Goal: Task Accomplishment & Management: Complete application form

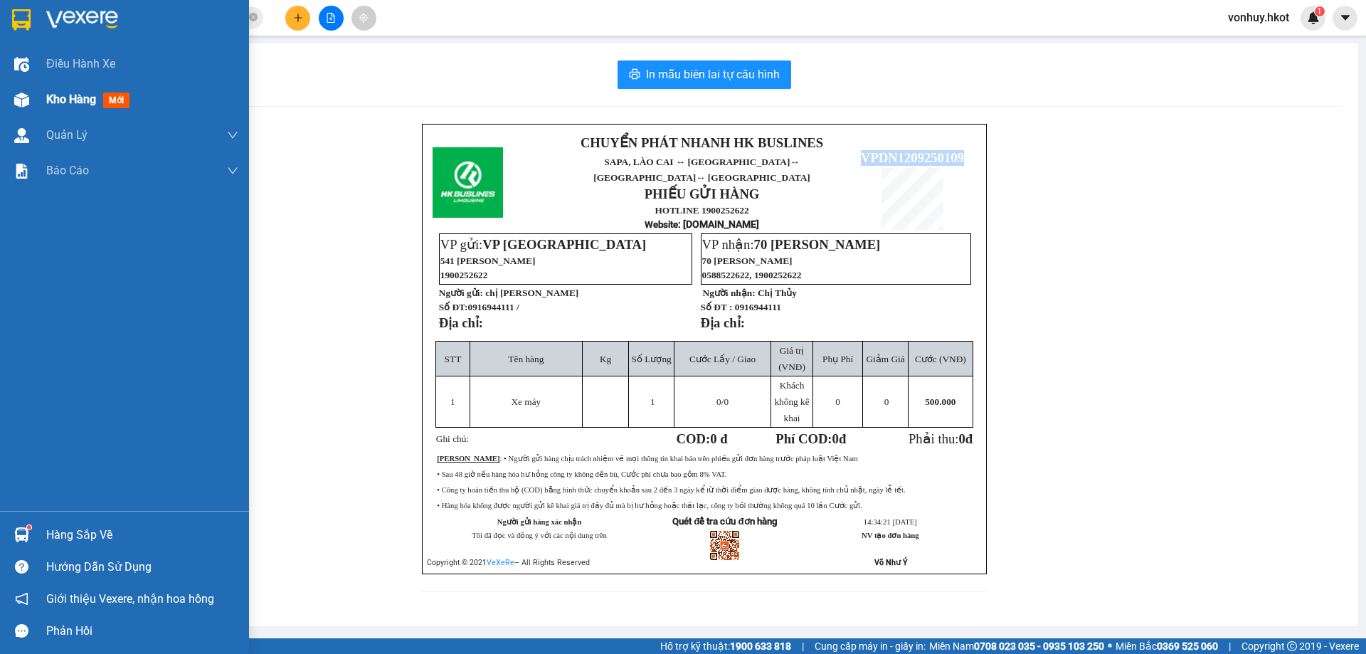
click at [60, 96] on span "Kho hàng" at bounding box center [71, 100] width 50 height 14
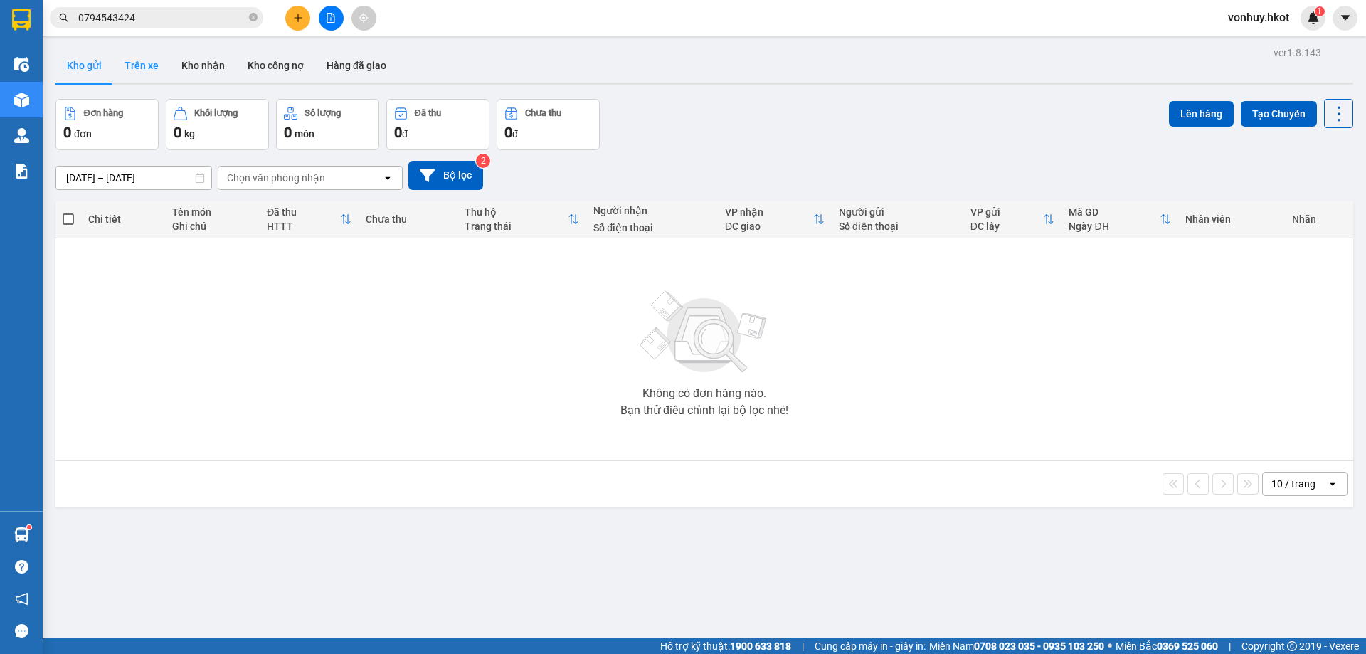
click at [146, 73] on button "Trên xe" at bounding box center [141, 65] width 57 height 34
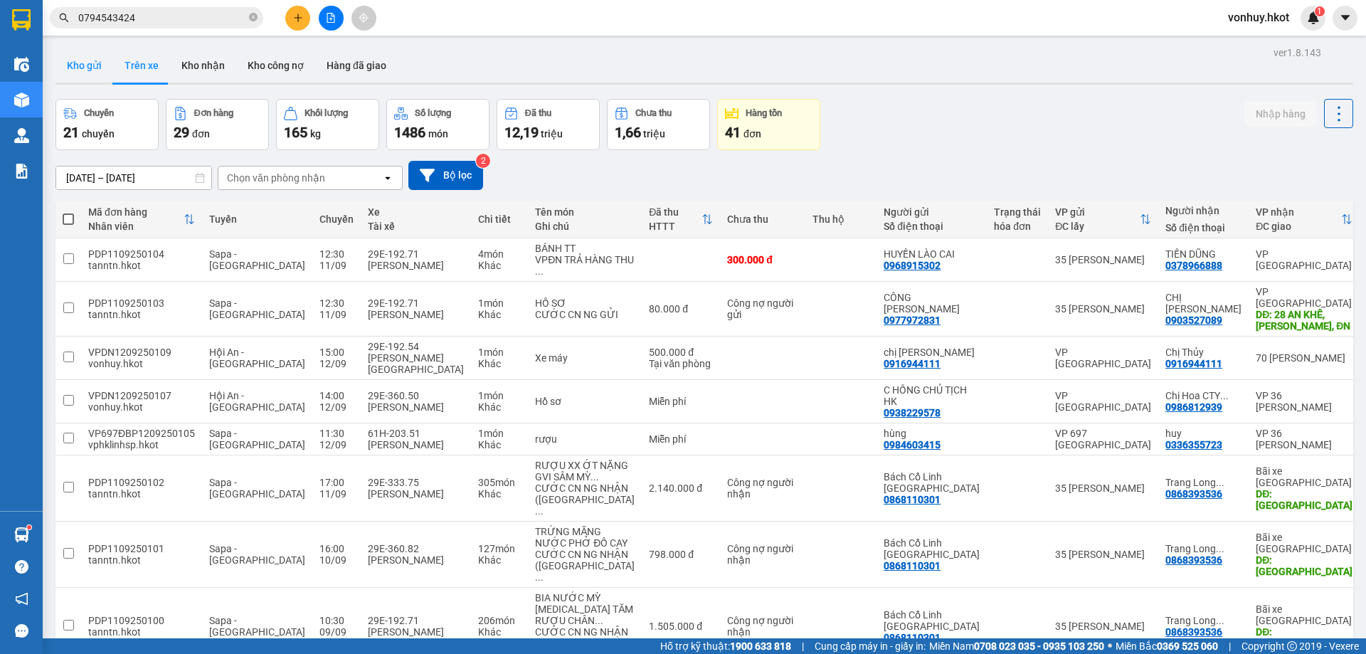
click at [88, 65] on button "Kho gửi" at bounding box center [85, 65] width 58 height 34
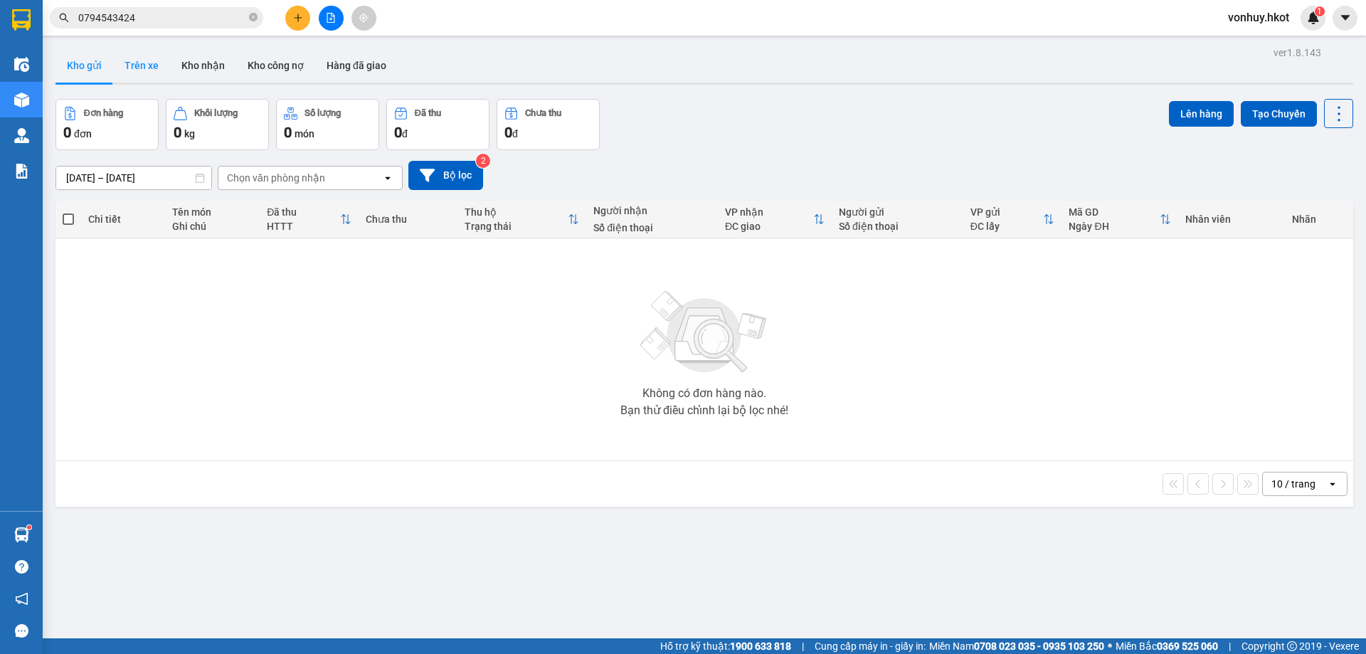
click at [142, 60] on button "Trên xe" at bounding box center [141, 65] width 57 height 34
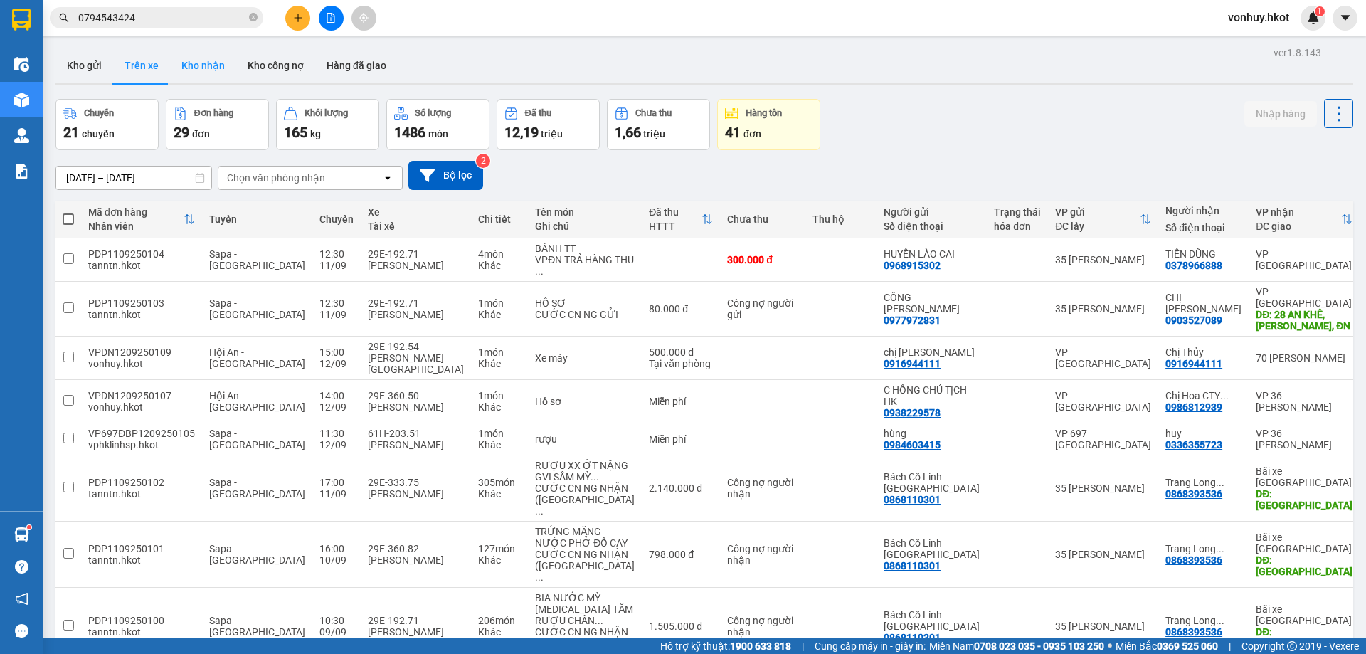
click at [200, 65] on button "Kho nhận" at bounding box center [203, 65] width 66 height 34
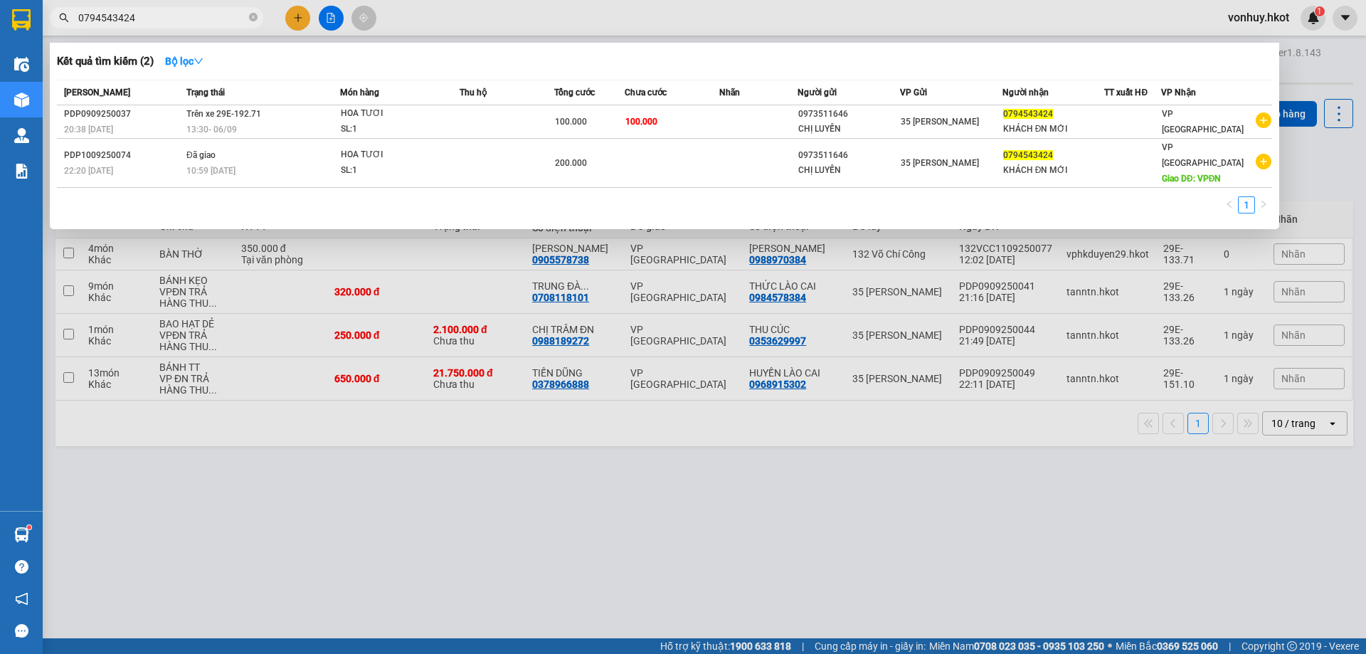
click at [147, 22] on input "0794543424" at bounding box center [162, 18] width 168 height 16
type input "0"
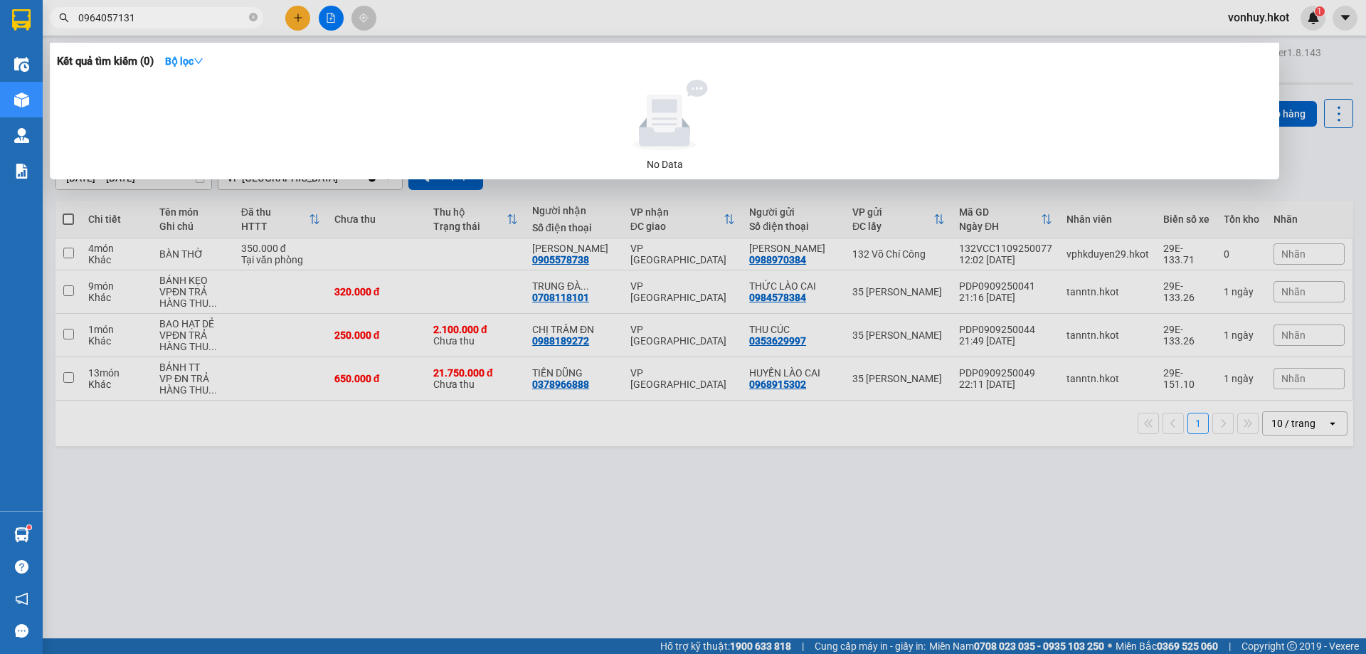
drag, startPoint x: 148, startPoint y: 23, endPoint x: 61, endPoint y: 26, distance: 86.9
click at [61, 26] on span "0964057131" at bounding box center [157, 17] width 214 height 21
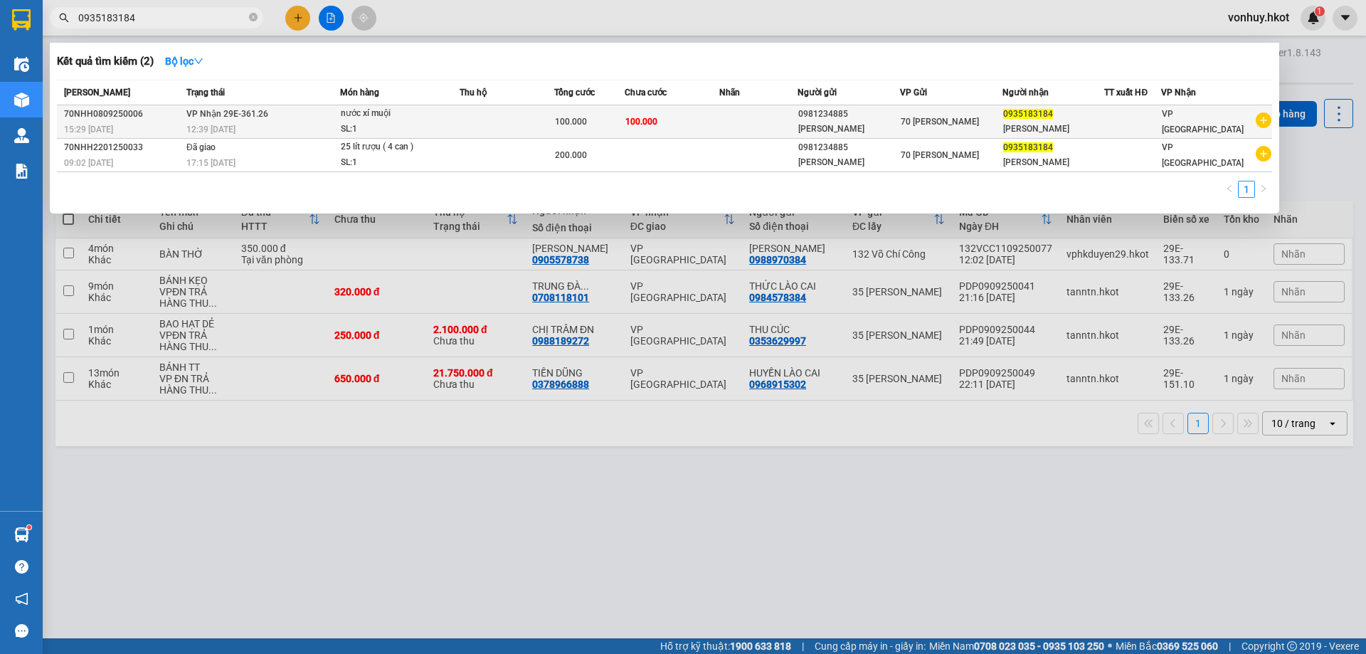
type input "0935183184"
click at [849, 125] on div "[PERSON_NAME]" at bounding box center [849, 129] width 101 height 15
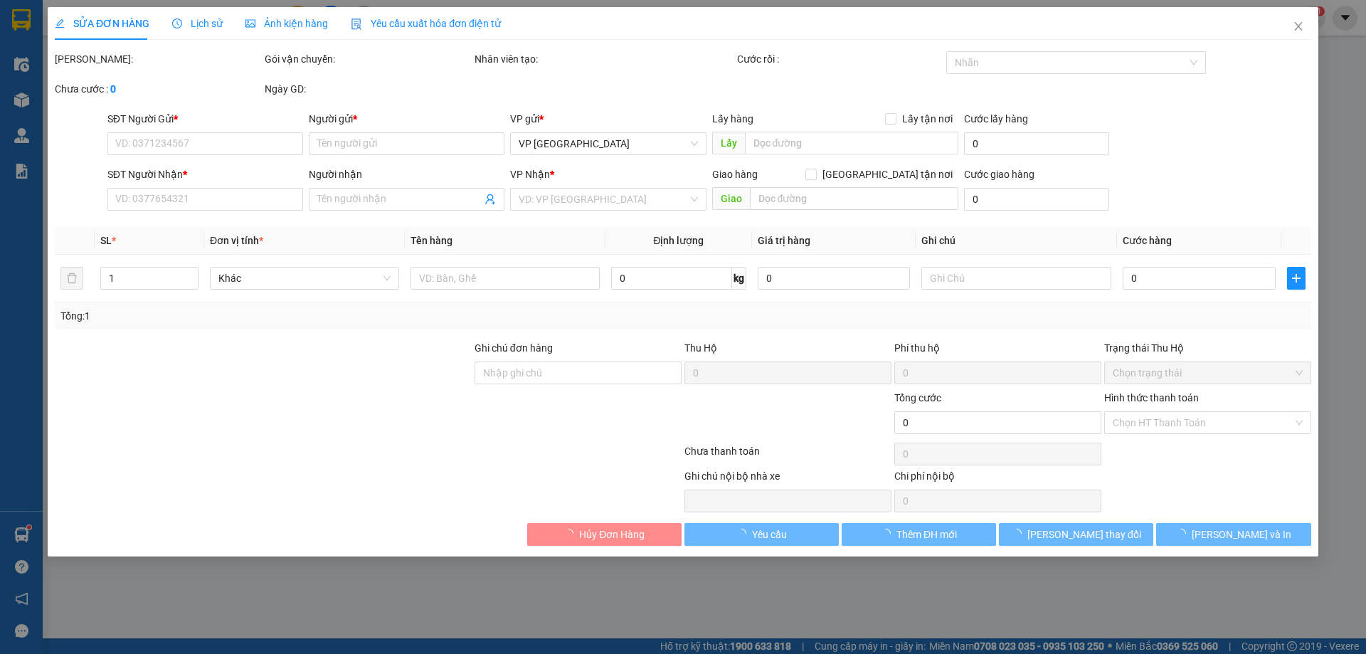
type input "0981234885"
type input "[PERSON_NAME]"
type input "0935183184"
type input "[PERSON_NAME]"
type input "100.000"
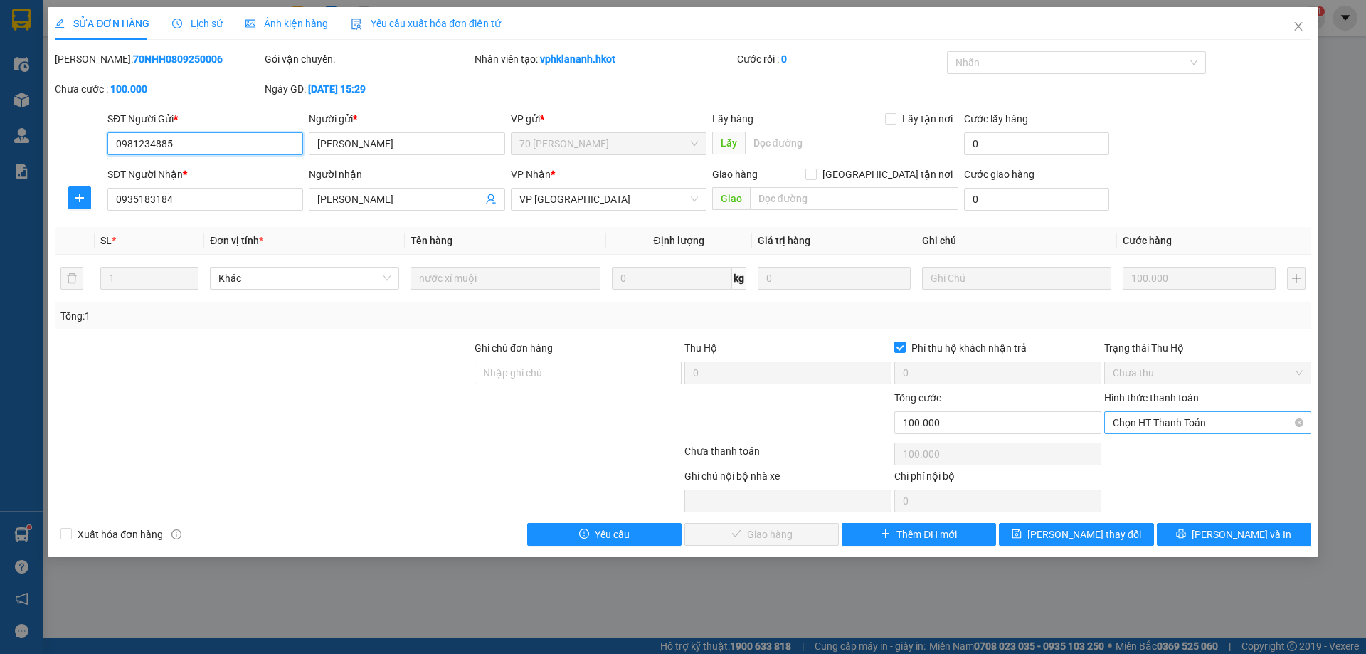
click at [1180, 432] on span "Chọn HT Thanh Toán" at bounding box center [1208, 422] width 190 height 21
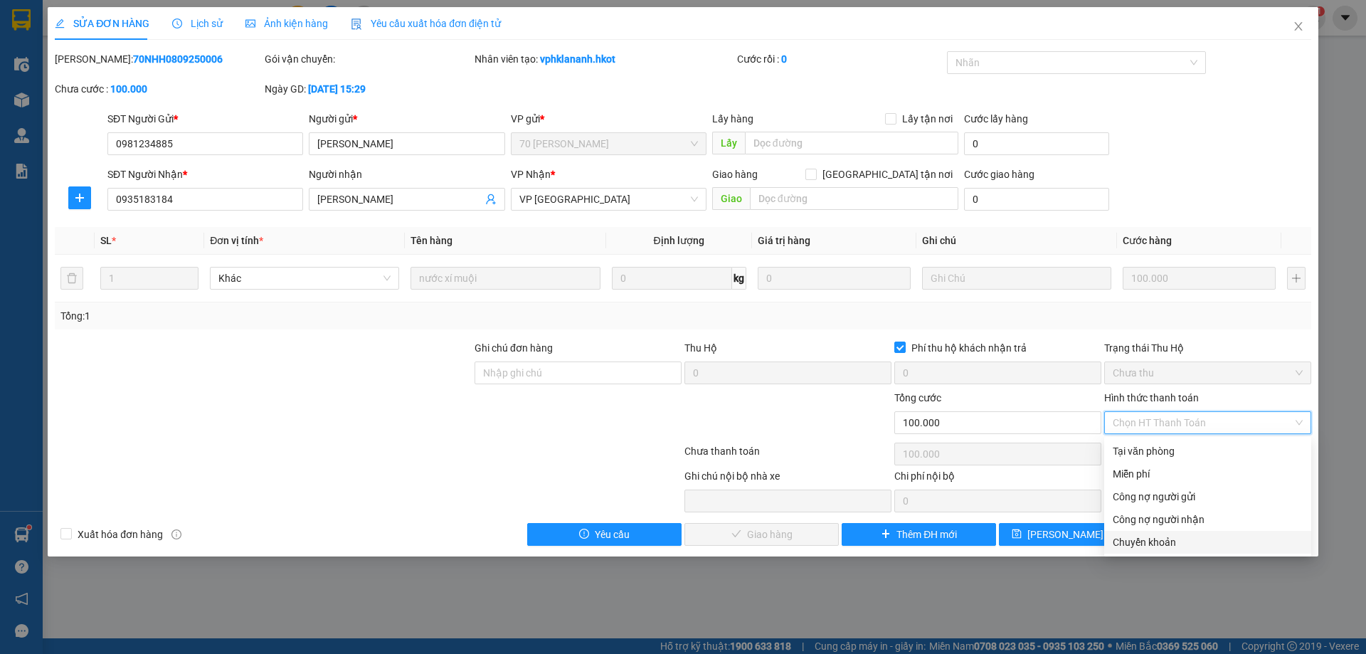
click at [1158, 541] on div "Chuyển khoản" at bounding box center [1208, 542] width 190 height 16
type input "0"
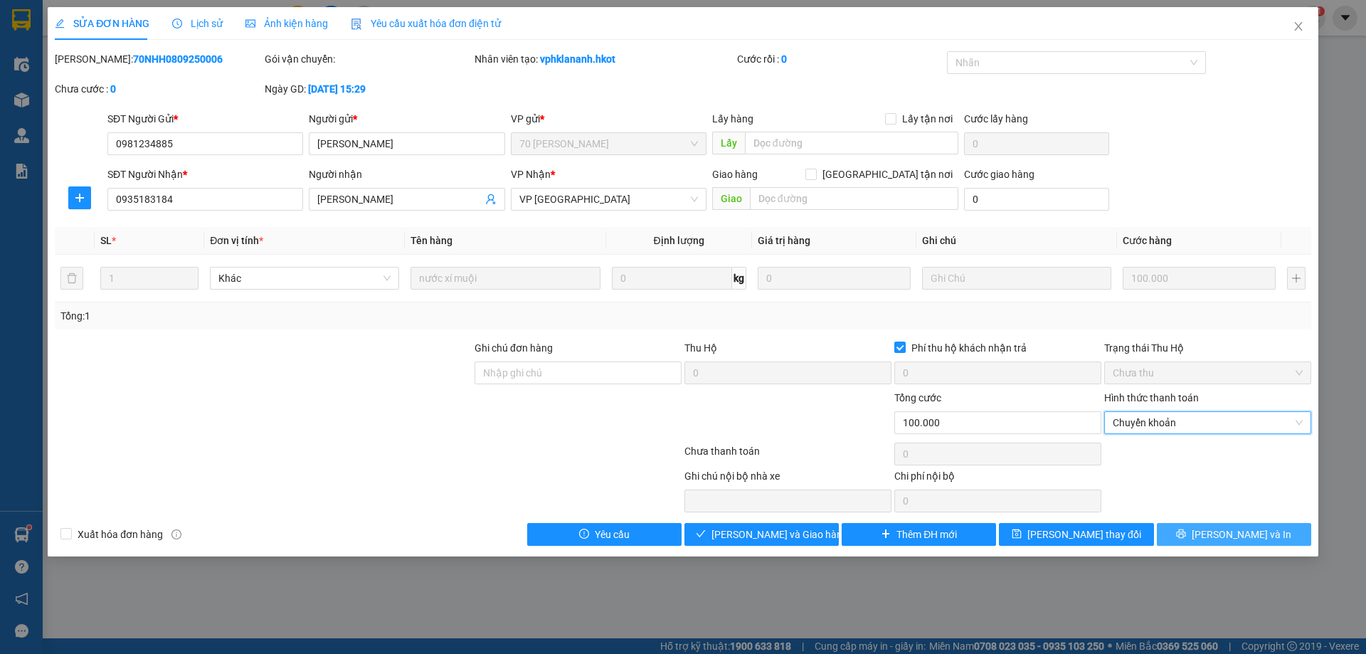
click at [1227, 534] on span "[PERSON_NAME] và In" at bounding box center [1242, 535] width 100 height 16
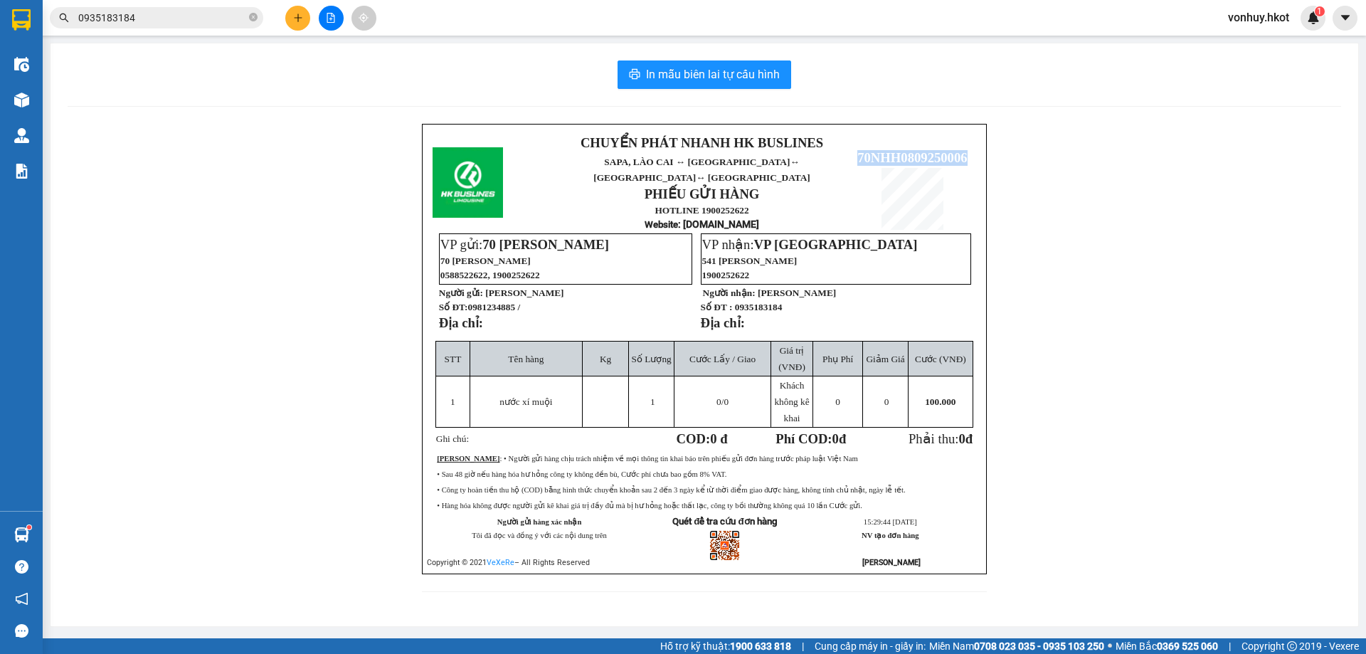
drag, startPoint x: 858, startPoint y: 144, endPoint x: 971, endPoint y: 140, distance: 113.2
click at [971, 150] on p "70NHH0809250006" at bounding box center [912, 158] width 127 height 16
copy span "70NHH0809250006"
click at [162, 19] on input "0935183184" at bounding box center [162, 18] width 168 height 16
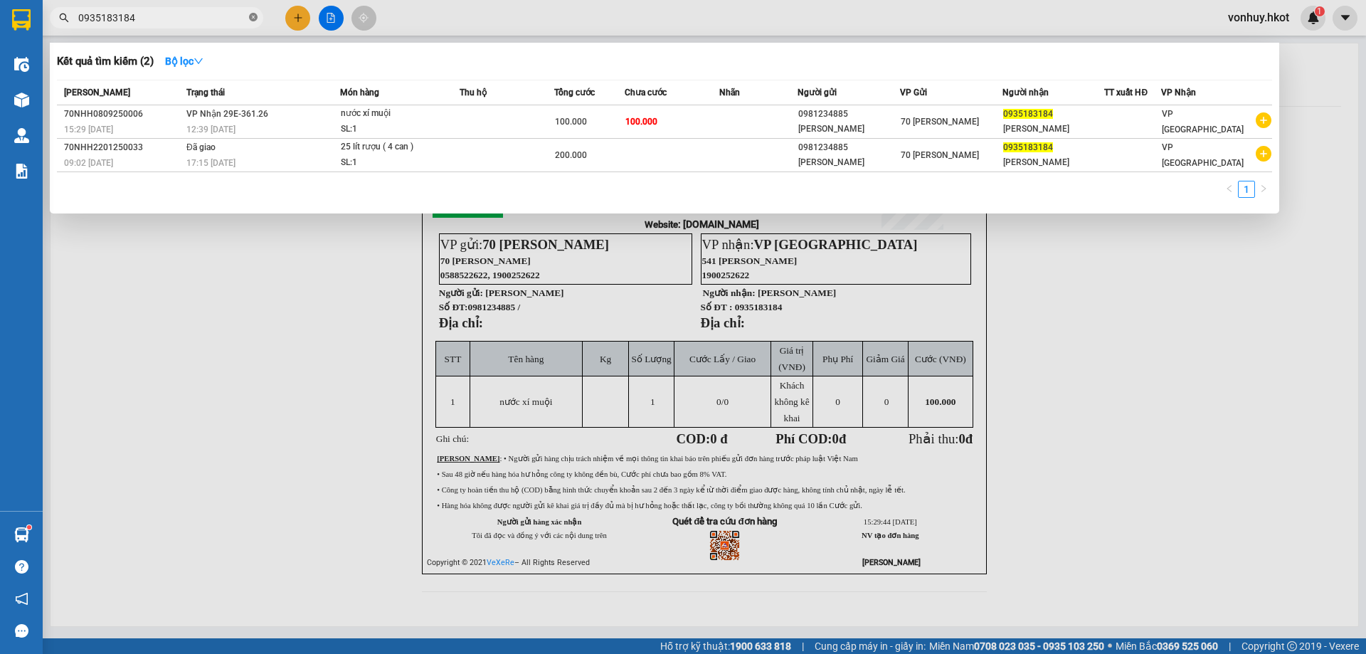
click at [254, 17] on icon "close-circle" at bounding box center [253, 17] width 9 height 9
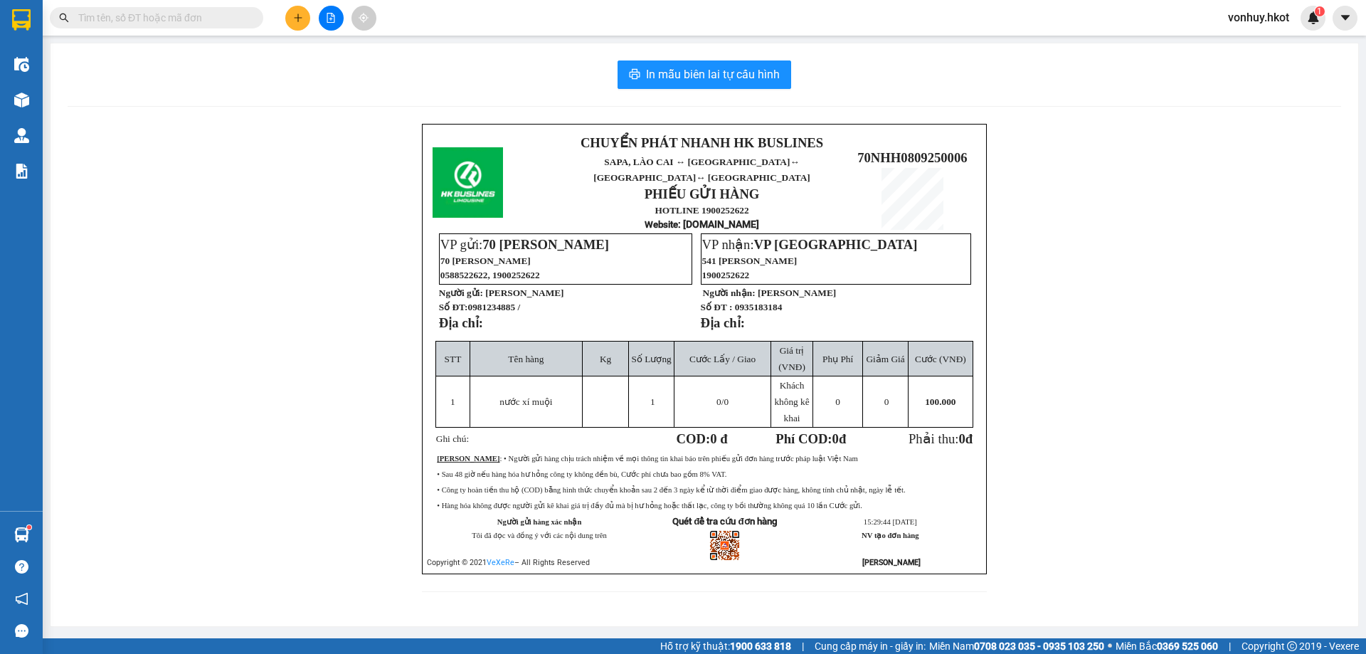
paste input "70NHH0809250006"
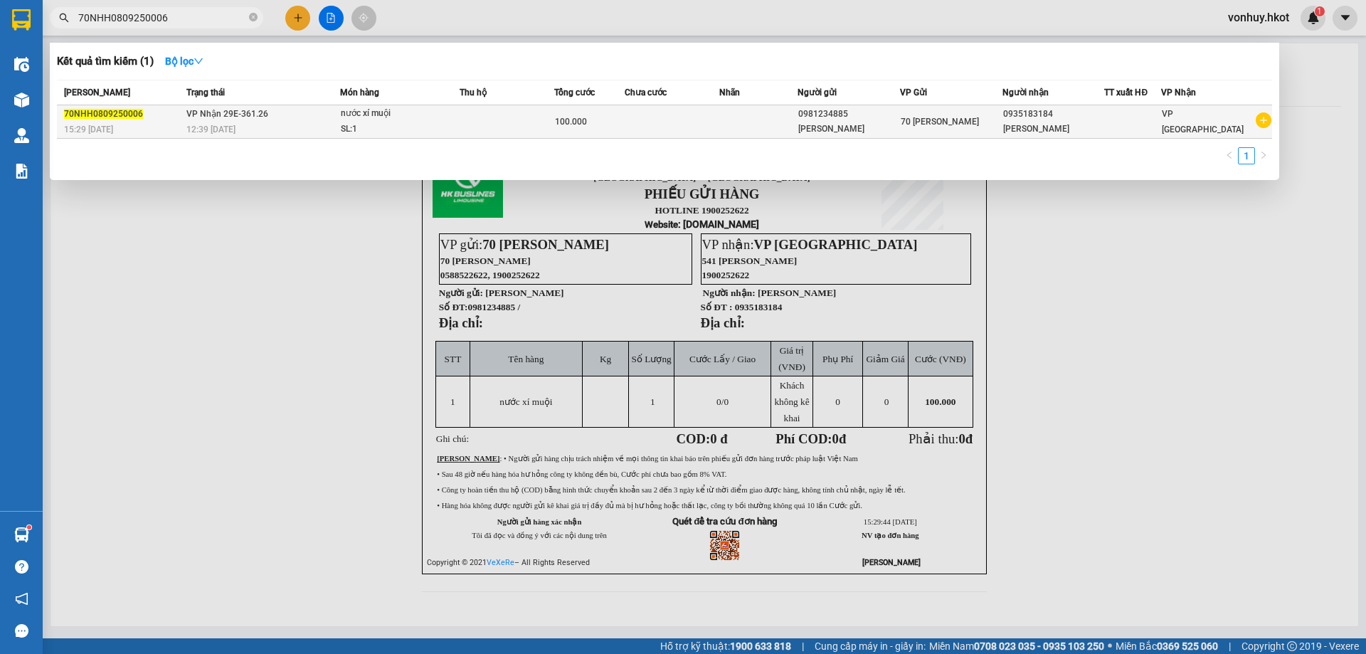
type input "70NHH0809250006"
click at [218, 121] on td "VP Nhận 29E-361.26 12:39 [DATE]" at bounding box center [261, 121] width 157 height 33
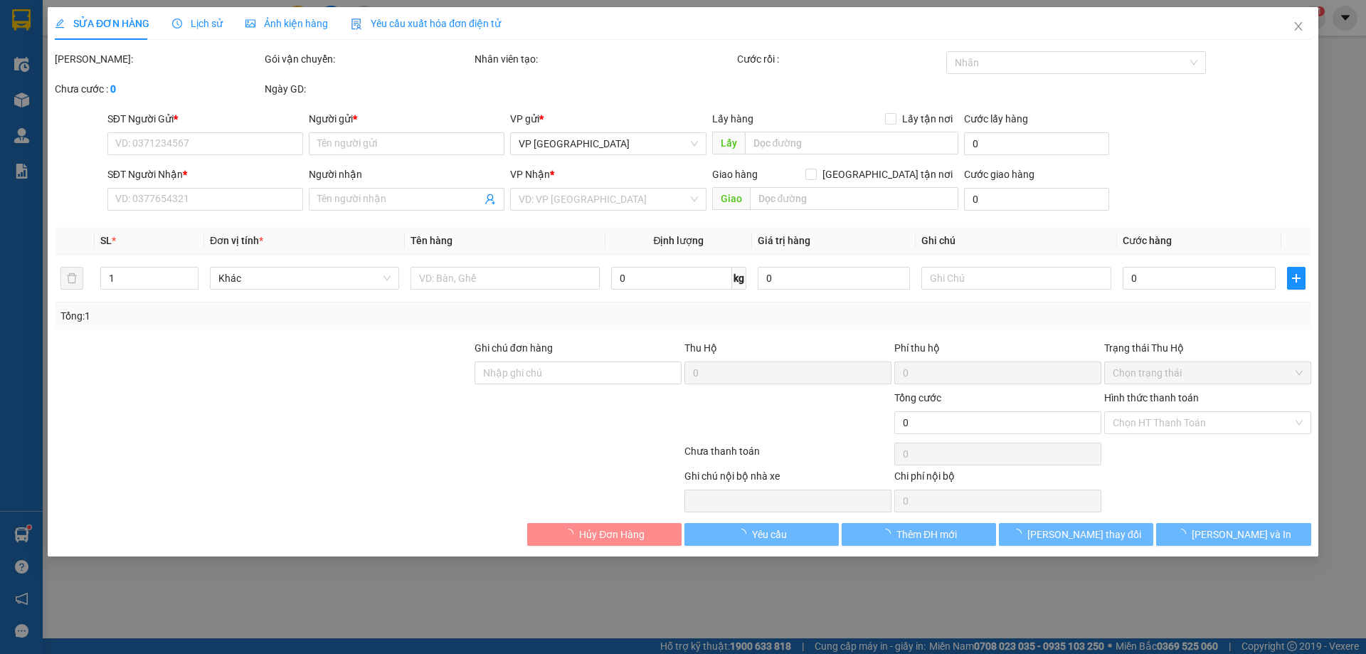
type input "0981234885"
type input "[PERSON_NAME]"
type input "0935183184"
type input "[PERSON_NAME]"
type input "100.000"
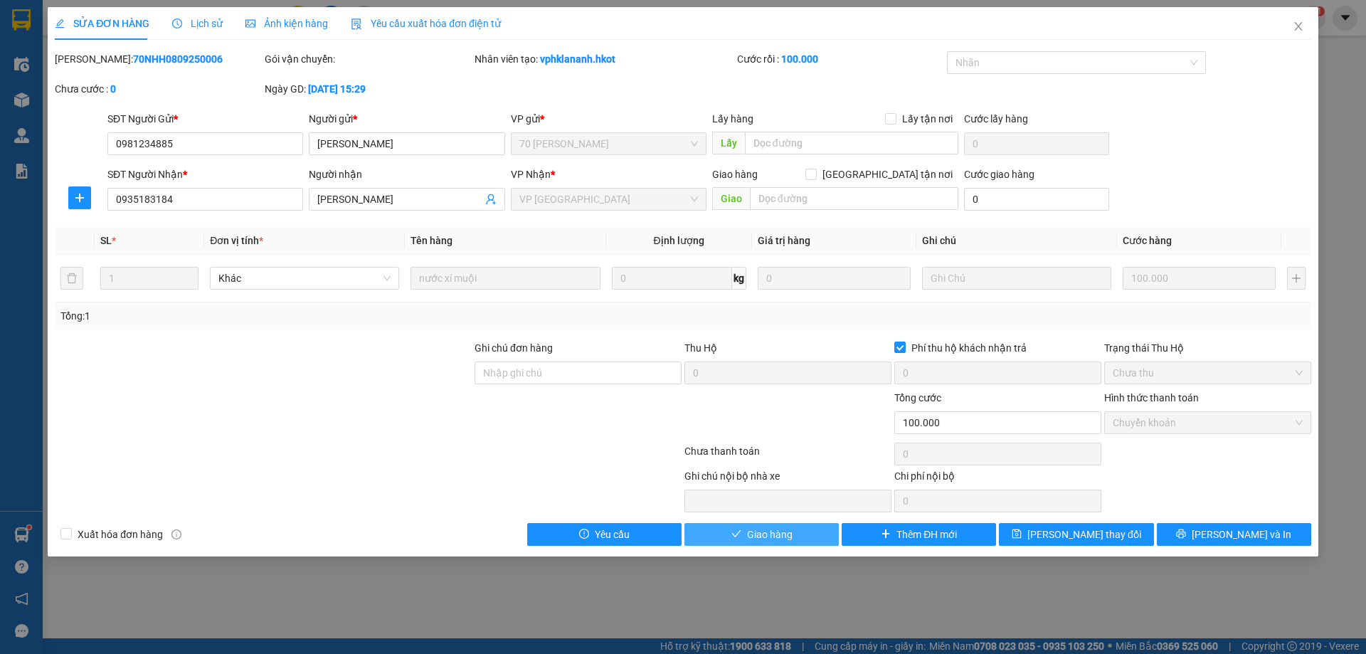
click at [799, 531] on button "Giao hàng" at bounding box center [762, 534] width 154 height 23
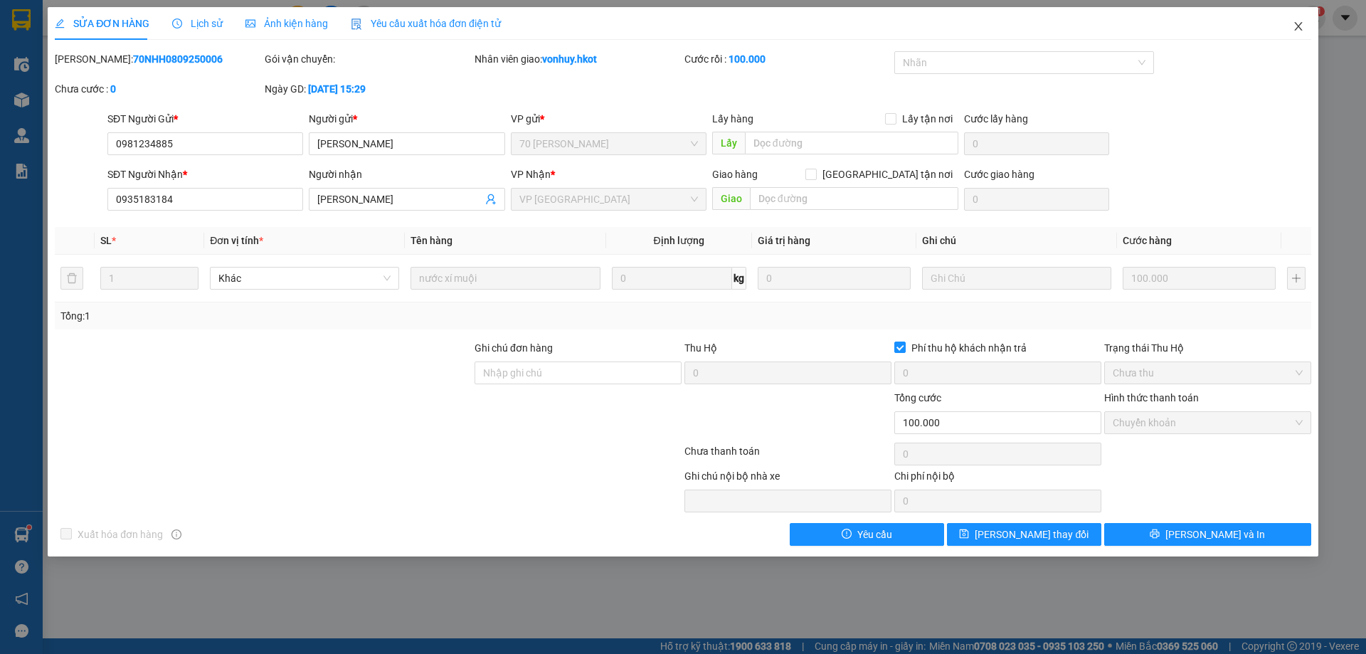
click at [1294, 23] on icon "close" at bounding box center [1298, 26] width 11 height 11
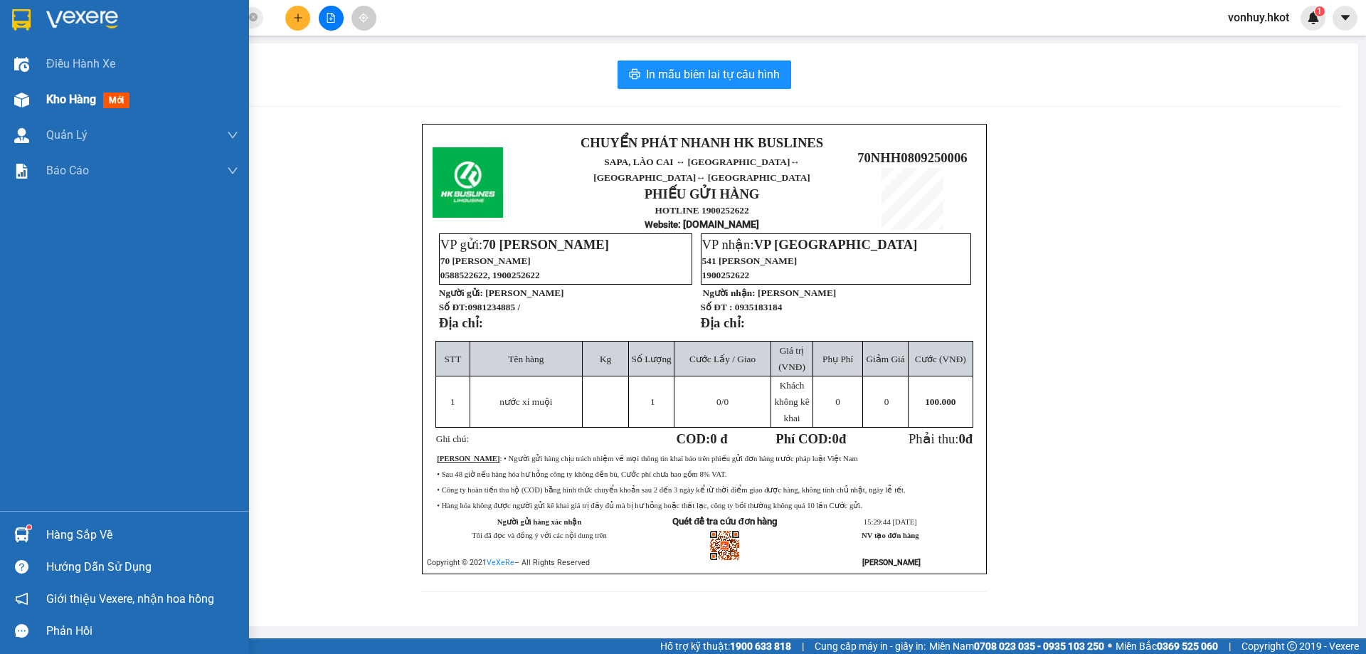
click at [74, 95] on span "Kho hàng" at bounding box center [71, 100] width 50 height 14
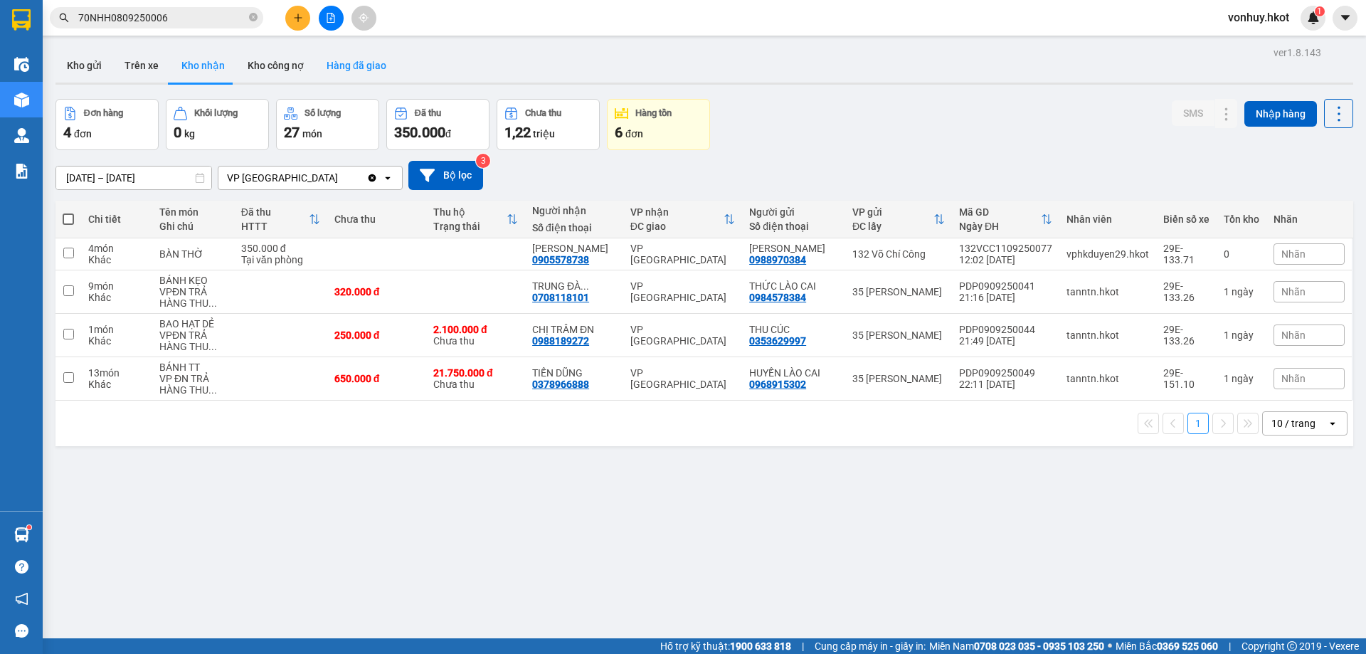
click at [364, 70] on button "Hàng đã giao" at bounding box center [356, 65] width 83 height 34
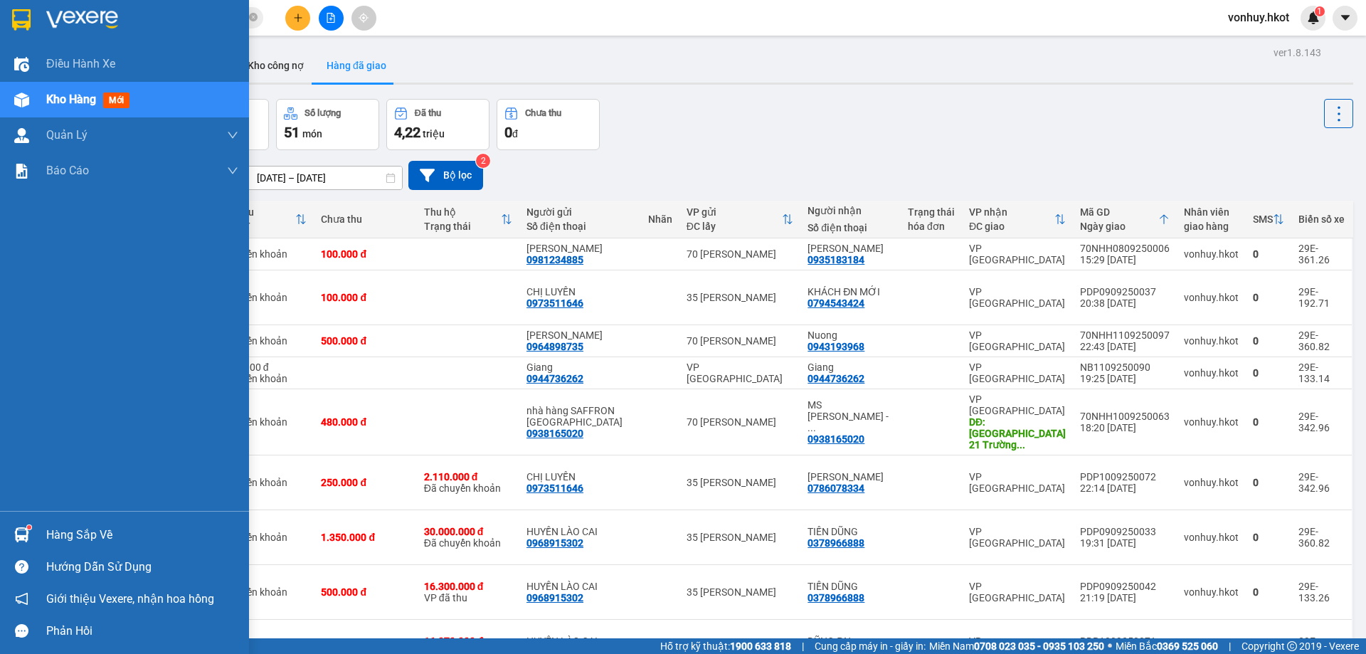
click at [81, 107] on div "Kho hàng mới" at bounding box center [90, 99] width 89 height 18
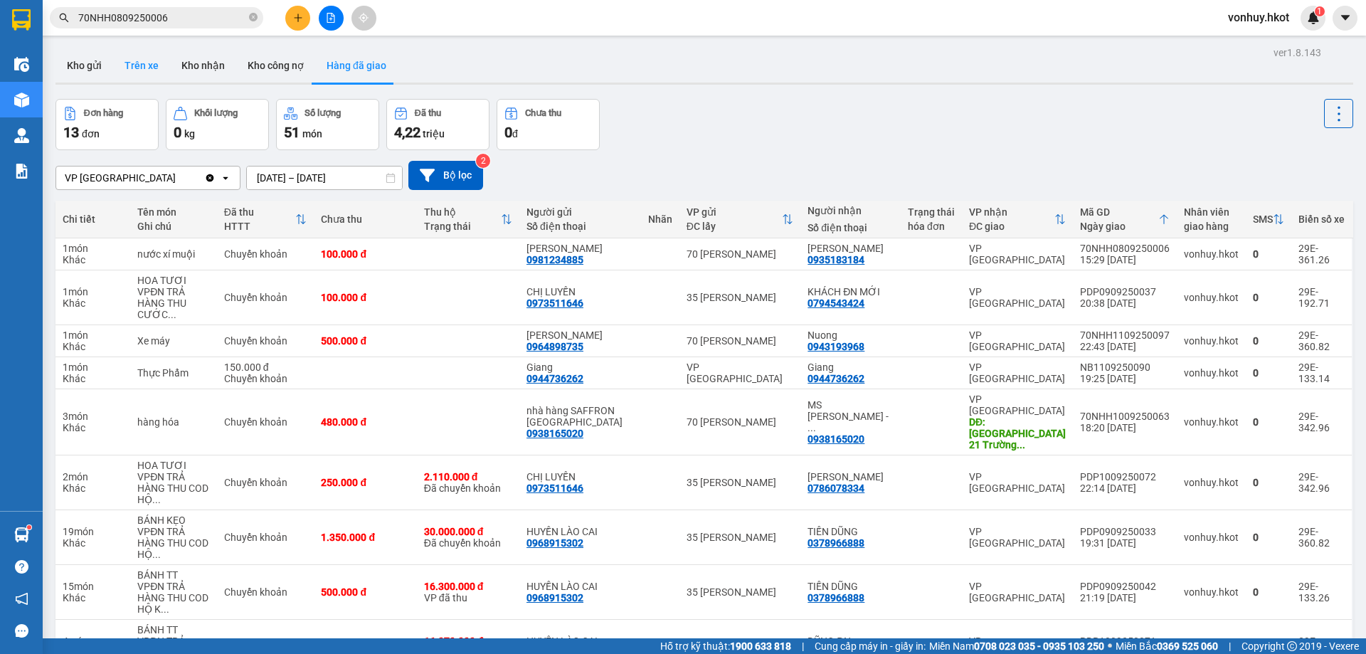
click at [136, 62] on button "Trên xe" at bounding box center [141, 65] width 57 height 34
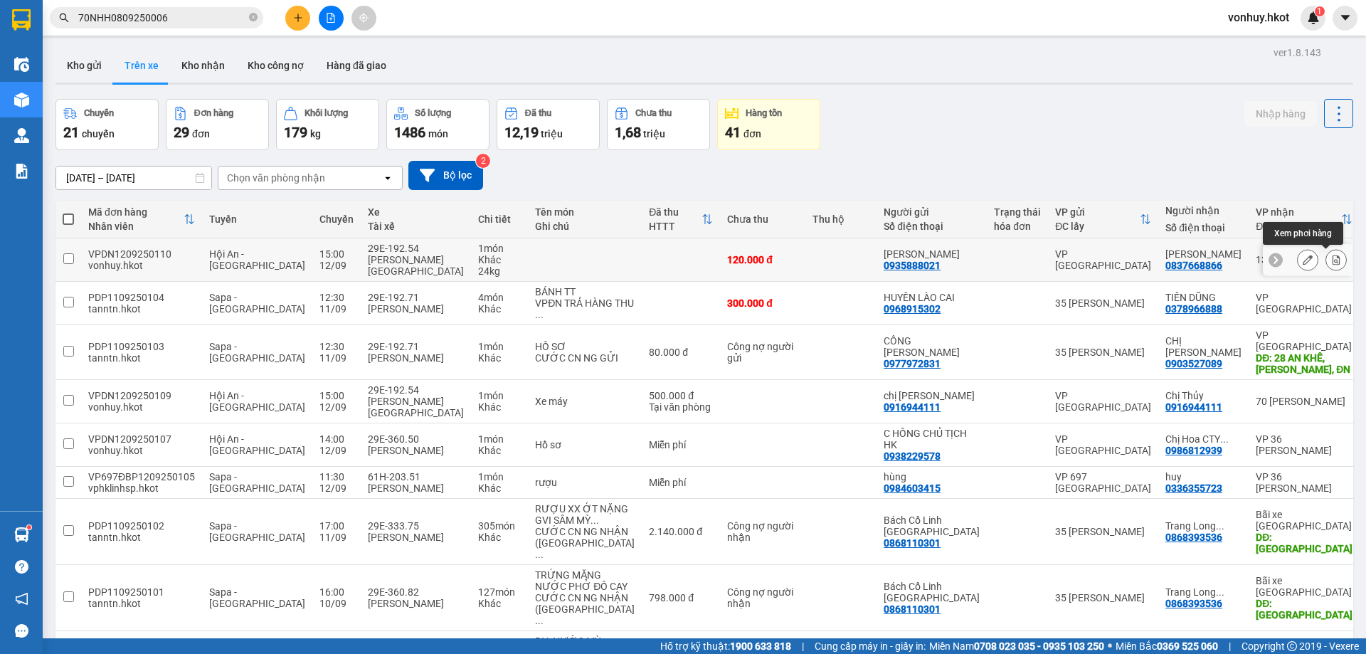
click at [1333, 258] on icon at bounding box center [1337, 260] width 8 height 10
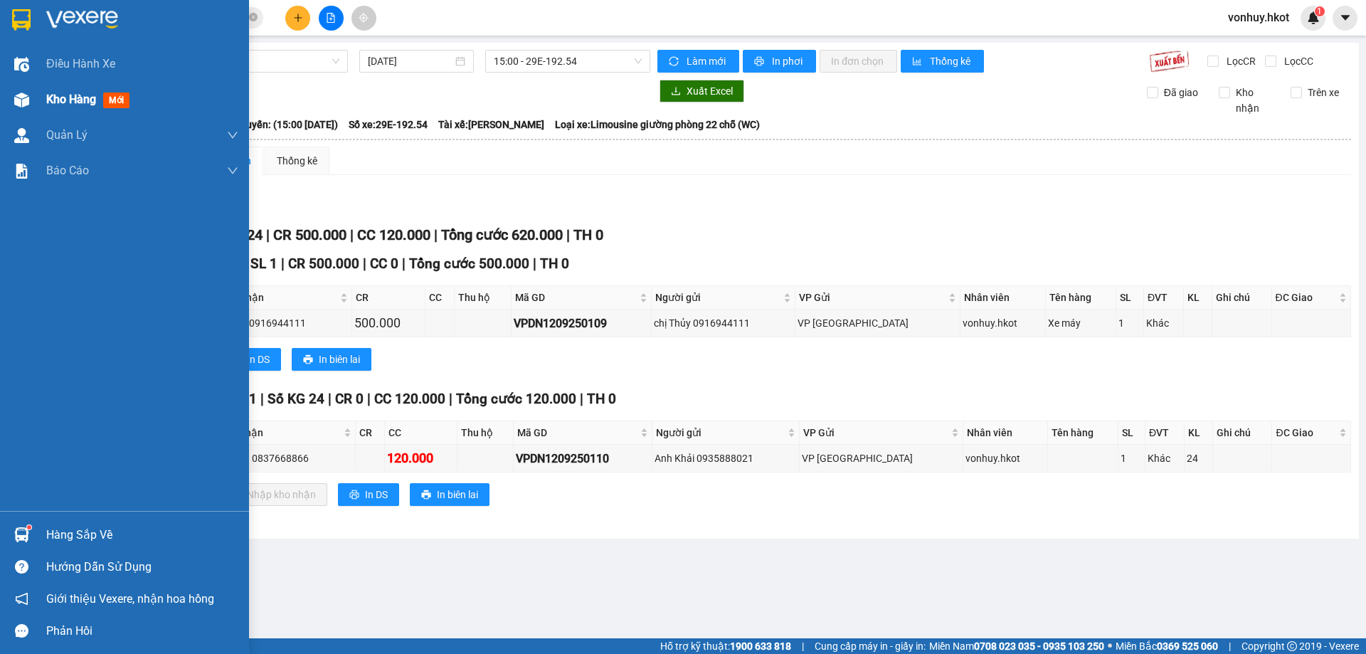
click at [59, 93] on span "Kho hàng" at bounding box center [71, 100] width 50 height 14
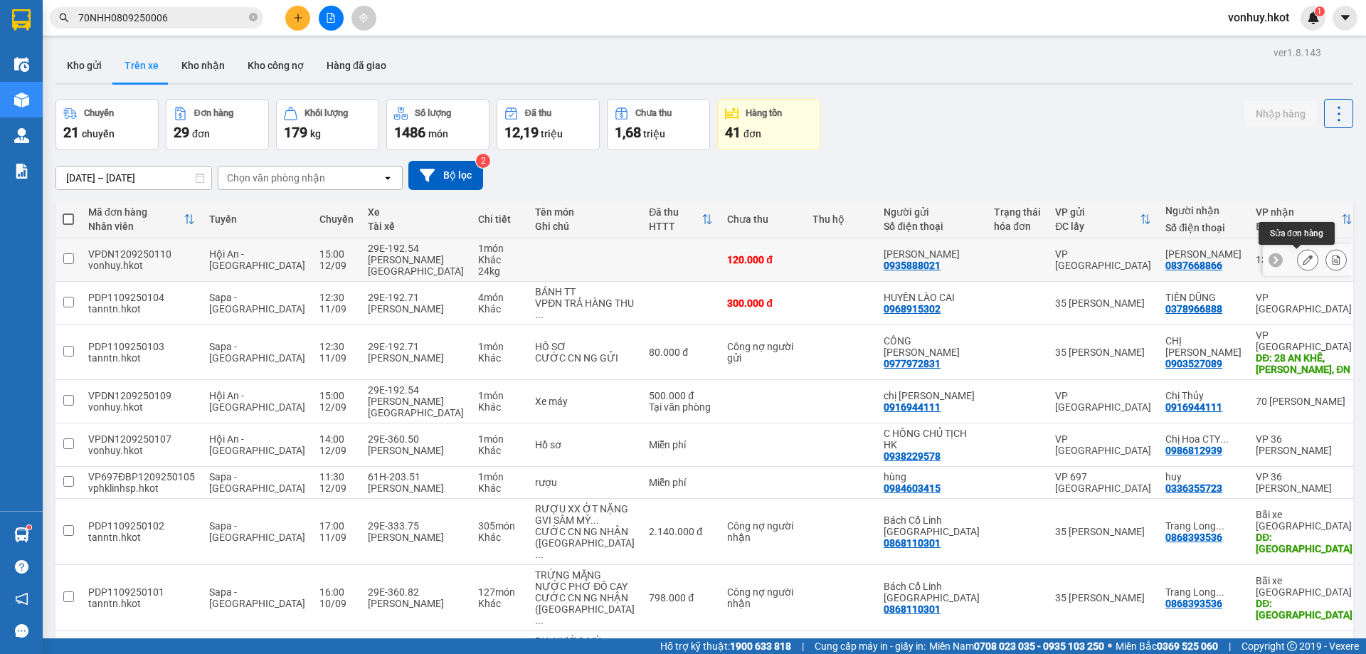
click at [1298, 259] on button at bounding box center [1308, 260] width 20 height 25
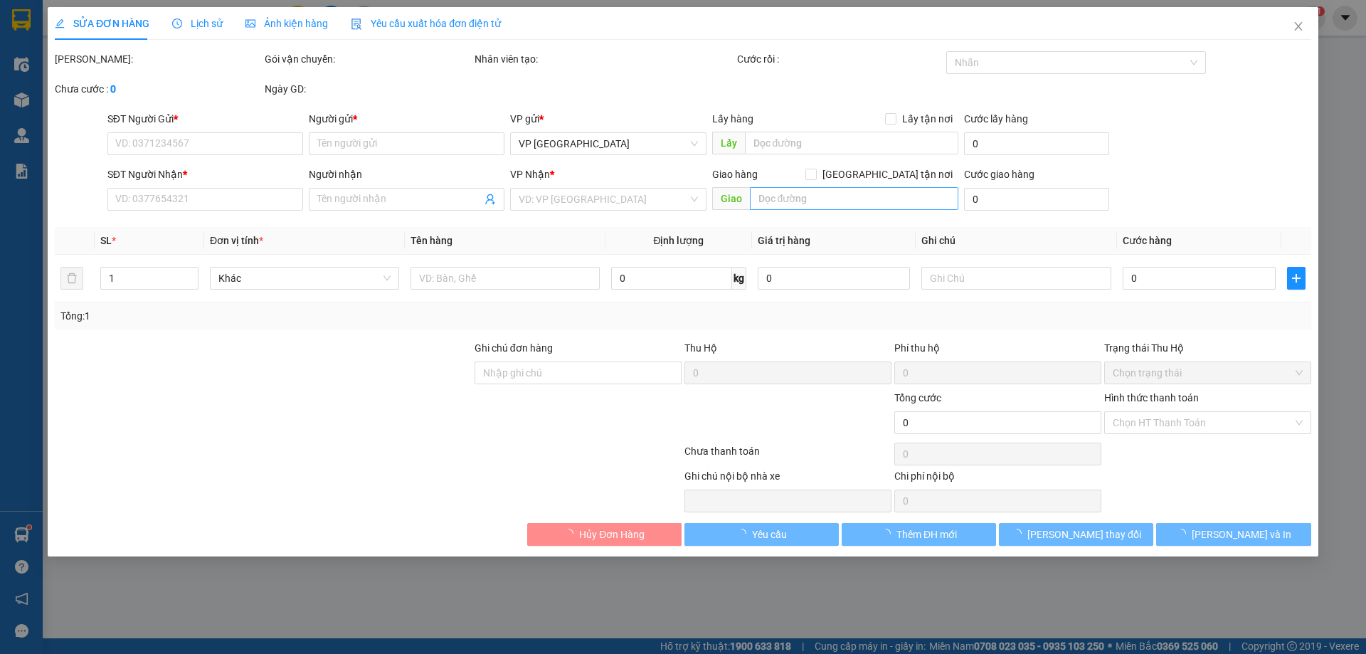
type input "0935888021"
type input "[PERSON_NAME]"
type input "0837668866"
type input "[PERSON_NAME]"
type input "120.000"
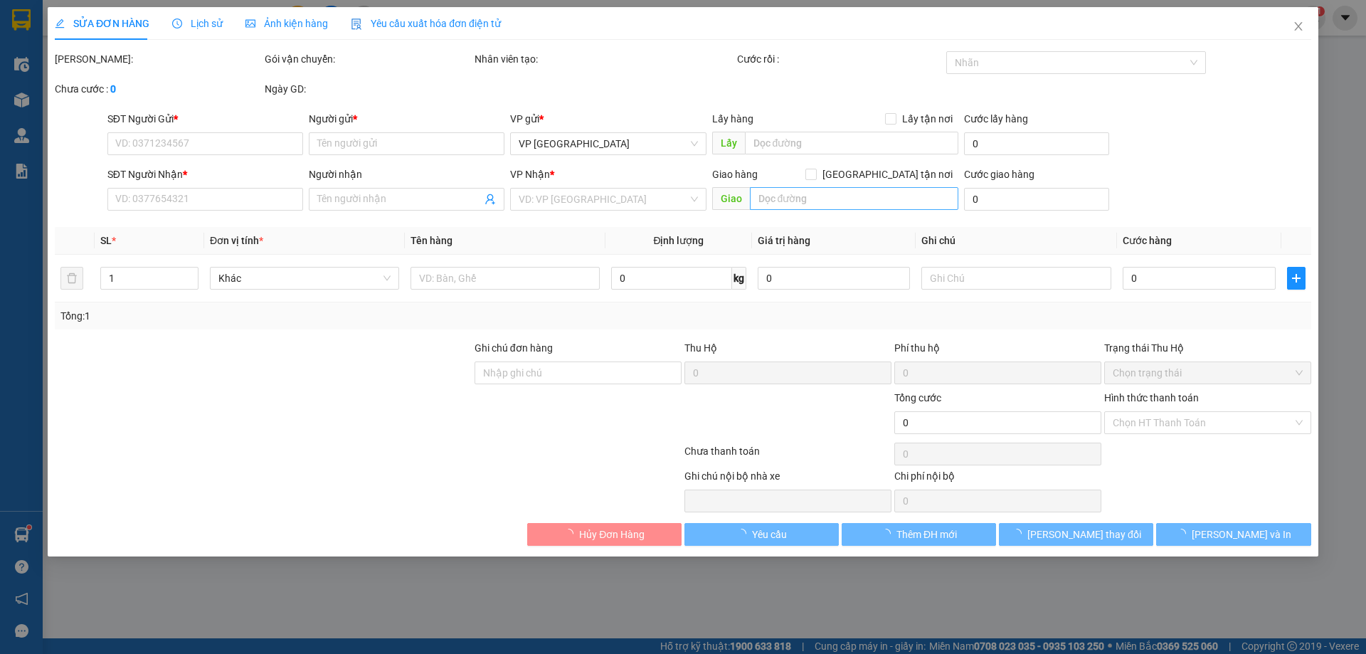
type input "120.000"
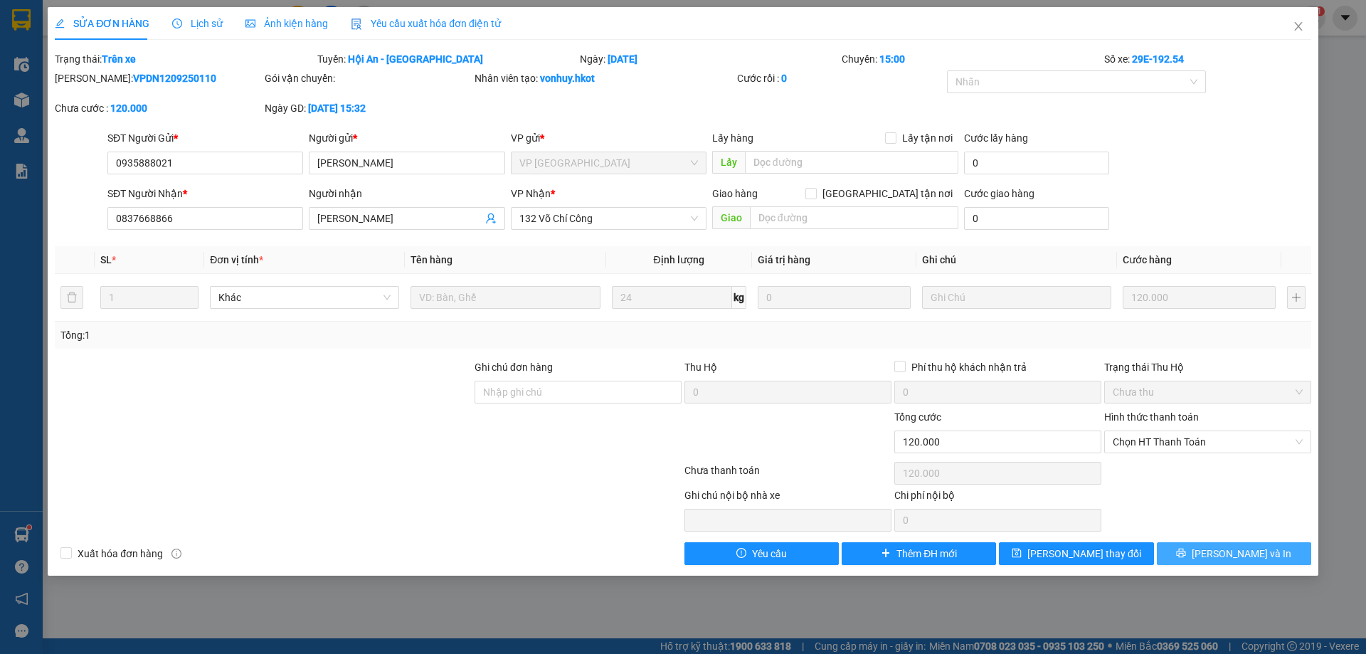
click at [1239, 557] on span "[PERSON_NAME] và In" at bounding box center [1242, 554] width 100 height 16
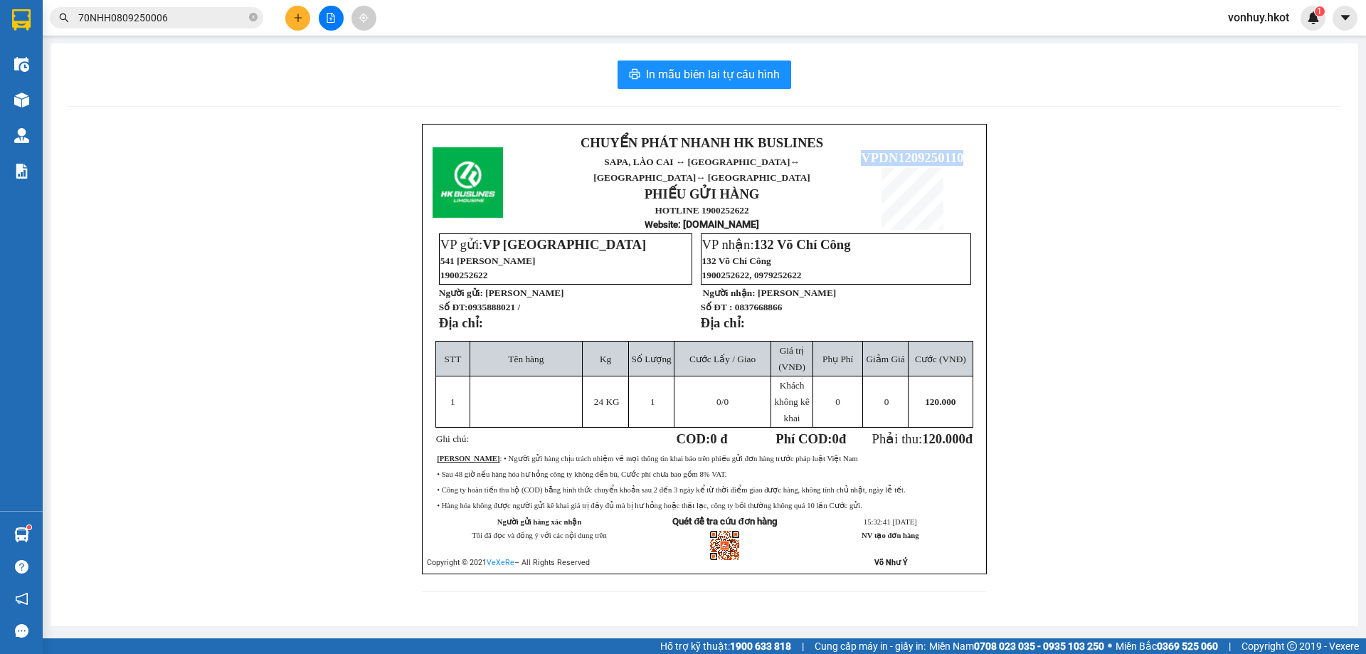
drag, startPoint x: 863, startPoint y: 142, endPoint x: 975, endPoint y: 147, distance: 112.5
click at [975, 150] on p "VPDN1209250110" at bounding box center [912, 158] width 127 height 16
copy span "VPDN1209250110"
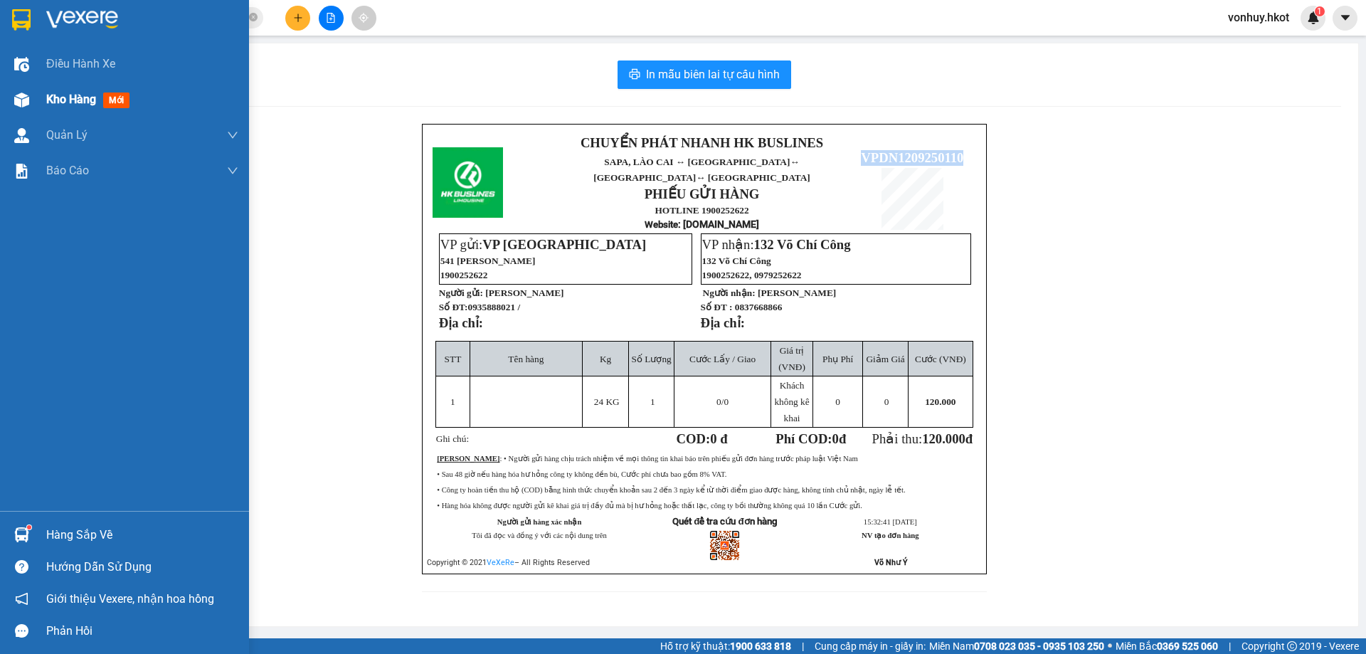
click at [69, 100] on span "Kho hàng" at bounding box center [71, 100] width 50 height 14
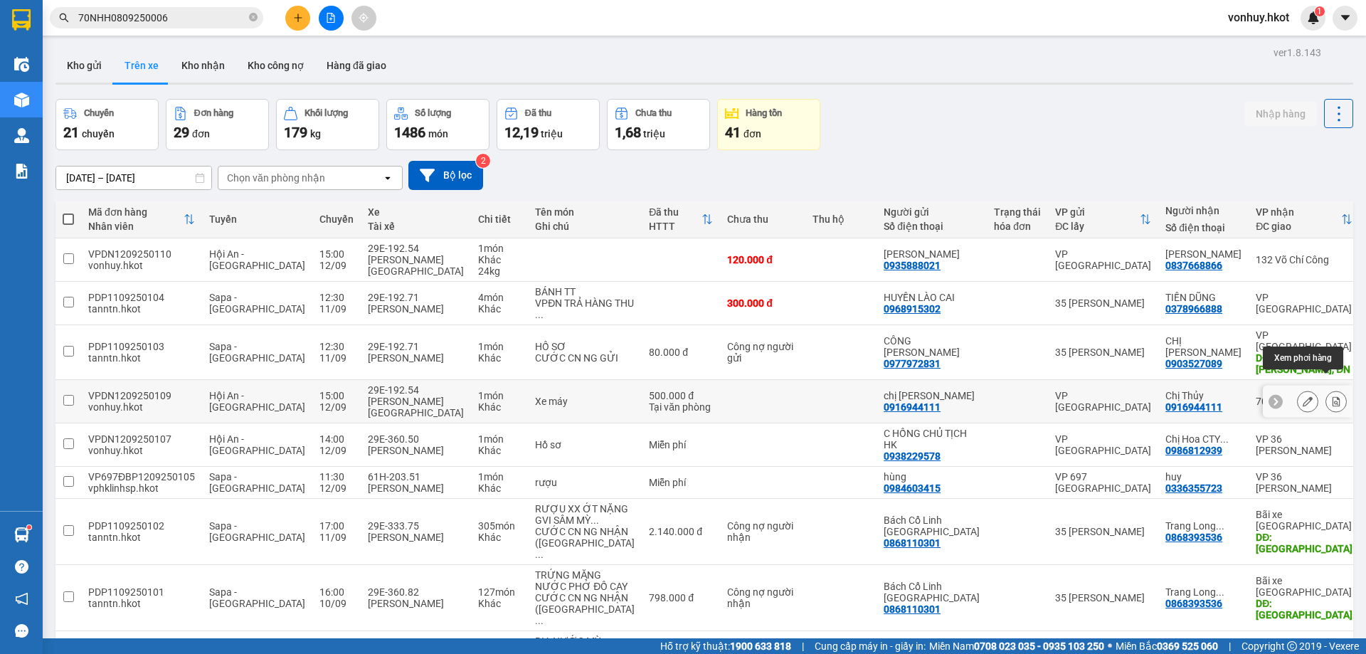
click at [1333, 396] on icon at bounding box center [1337, 401] width 8 height 10
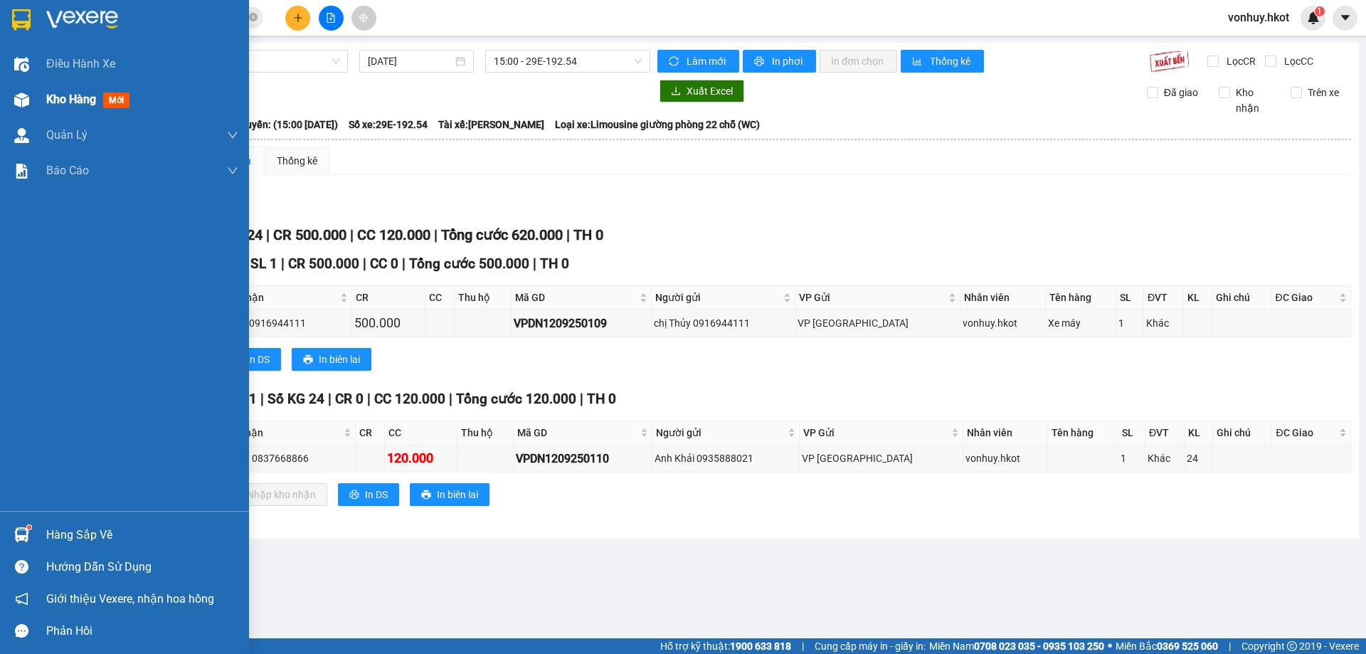
click at [63, 93] on span "Kho hàng" at bounding box center [71, 100] width 50 height 14
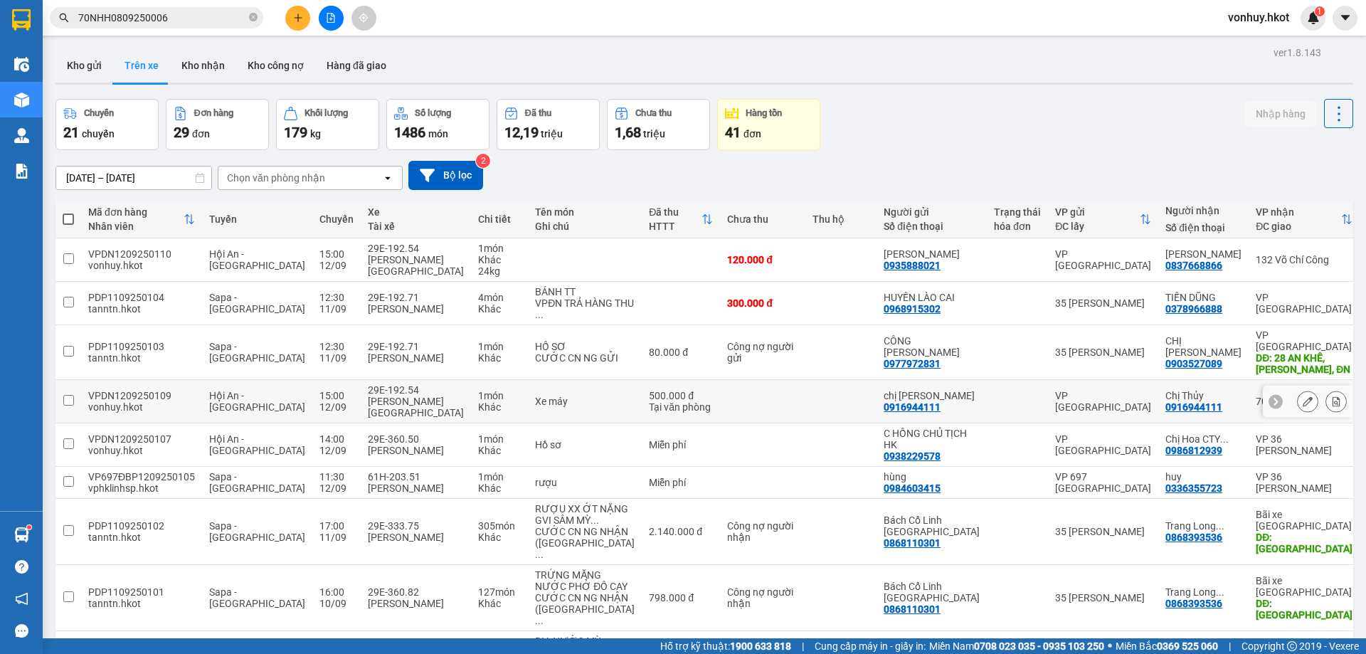
click at [1303, 396] on icon at bounding box center [1308, 401] width 10 height 10
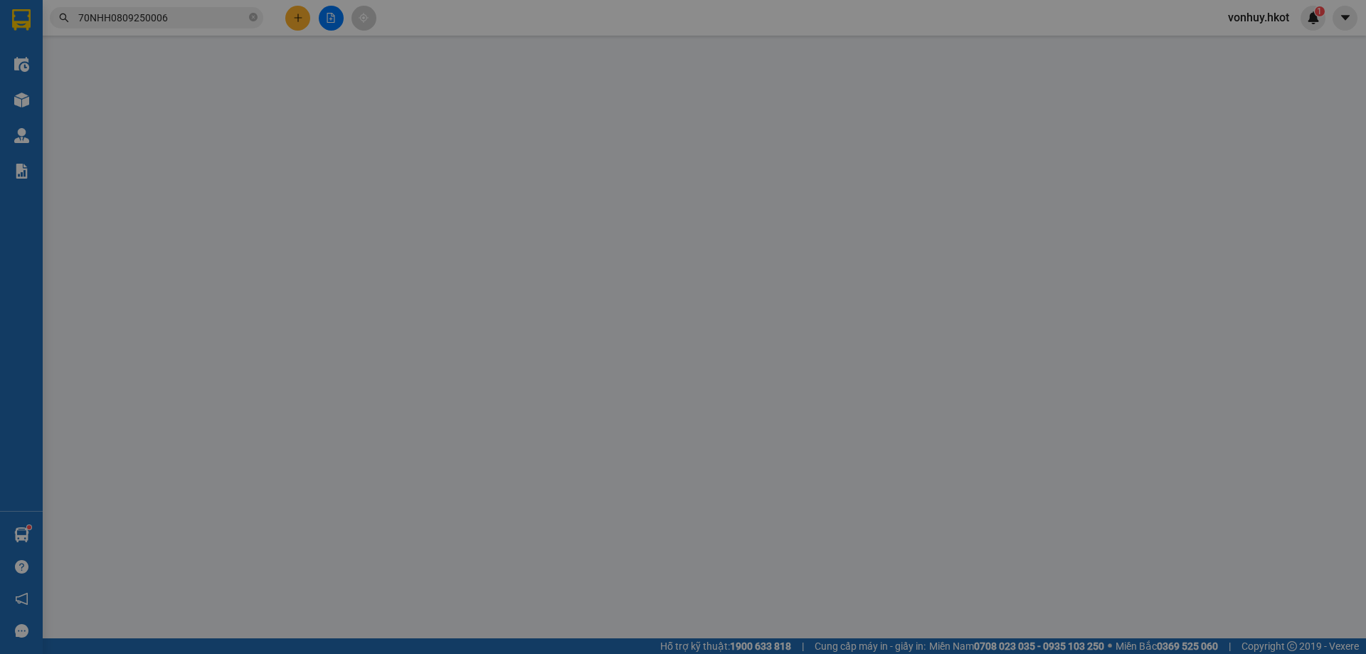
type input "0916944111"
type input "chị [PERSON_NAME]"
type input "0916944111"
type input "Chị Thủy"
type input "500.000"
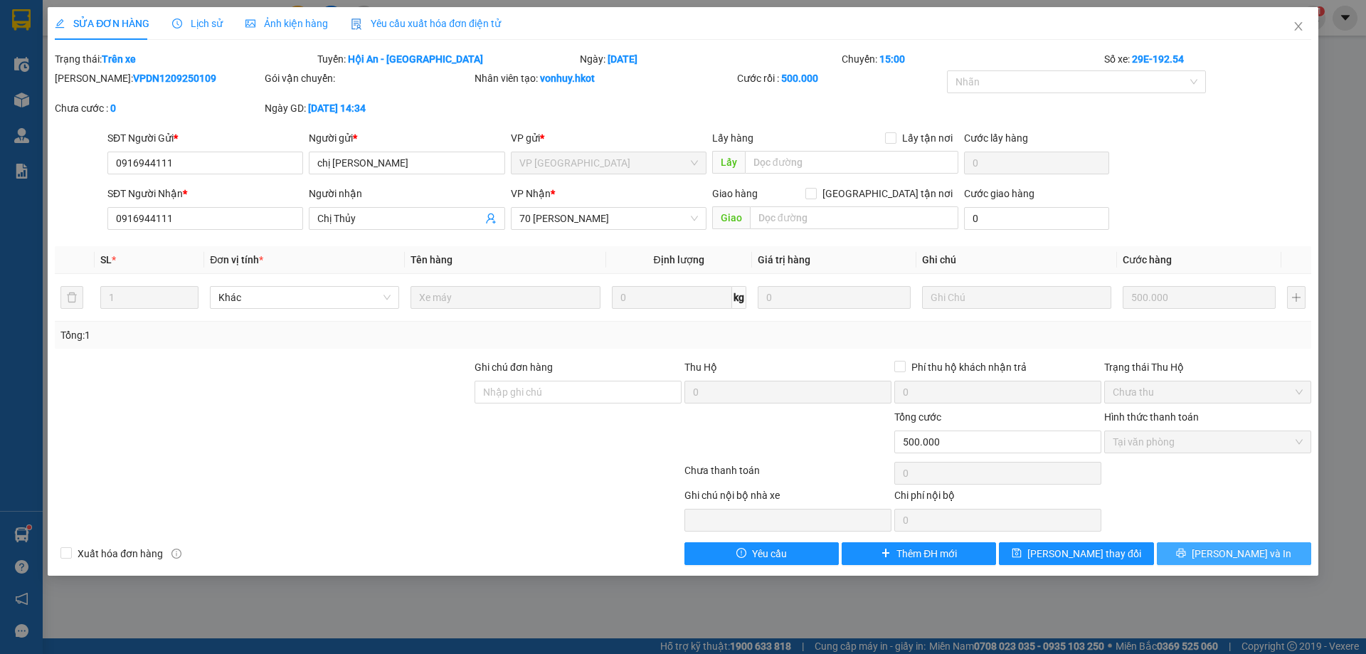
click at [1230, 550] on span "[PERSON_NAME] và In" at bounding box center [1242, 554] width 100 height 16
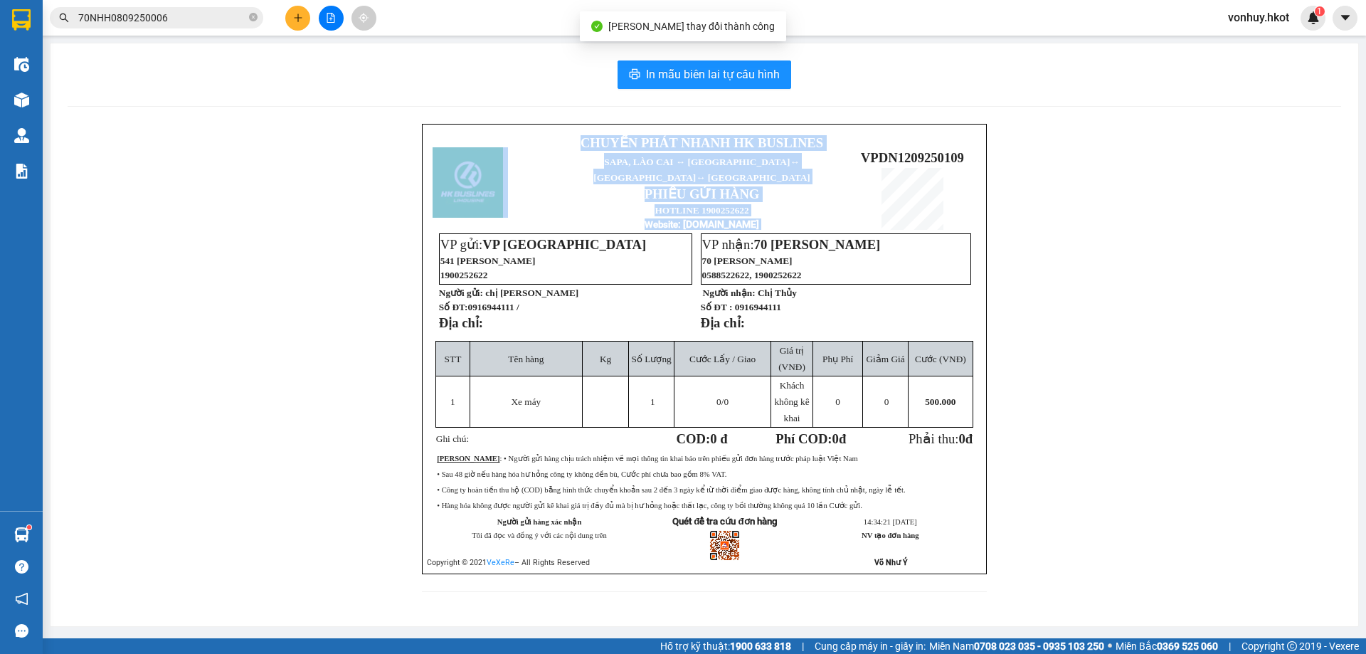
drag, startPoint x: 862, startPoint y: 149, endPoint x: 984, endPoint y: 159, distance: 122.8
click at [984, 159] on div "CHUYỂN PHÁT NHANH HK BUSLINES SAPA, [GEOGRAPHIC_DATA] ↔ [GEOGRAPHIC_DATA] ↔ [GE…" at bounding box center [704, 349] width 565 height 451
copy table "CHUYỂN PHÁT NHANH HK BUSLINES SAPA, [GEOGRAPHIC_DATA] ↔ [GEOGRAPHIC_DATA] ↔ [GE…"
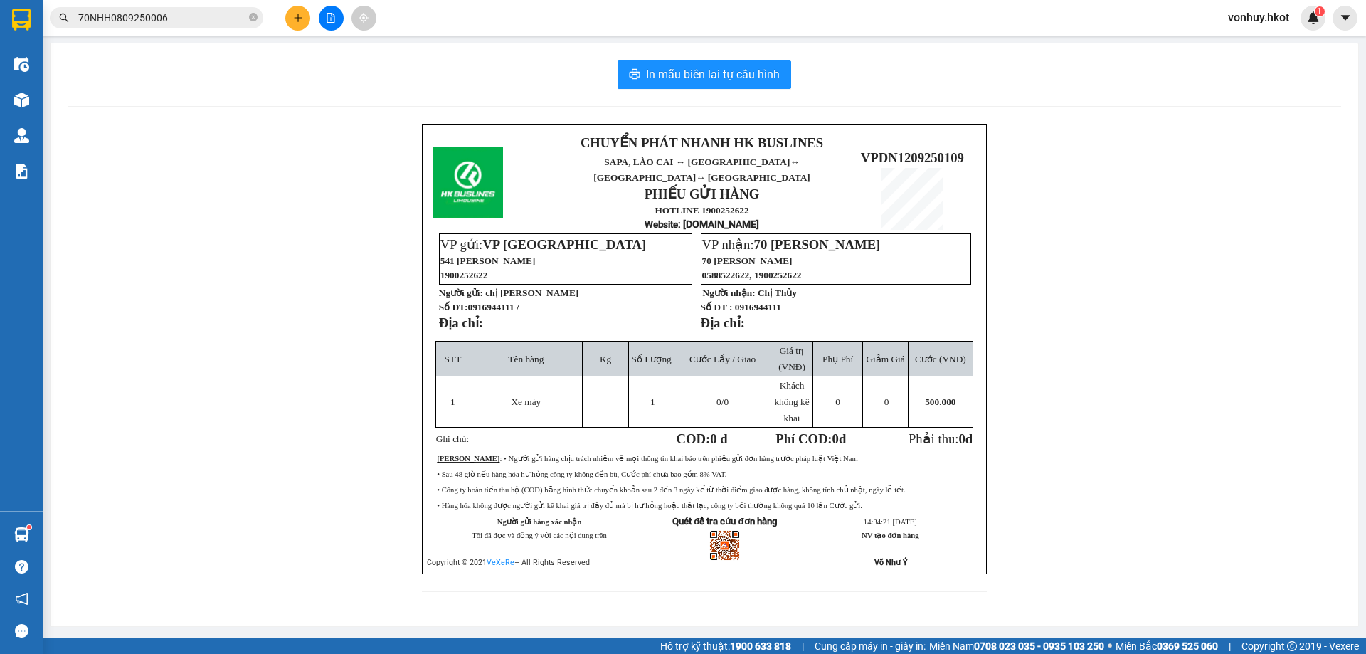
click at [189, 13] on input "70NHH0809250006" at bounding box center [162, 18] width 168 height 16
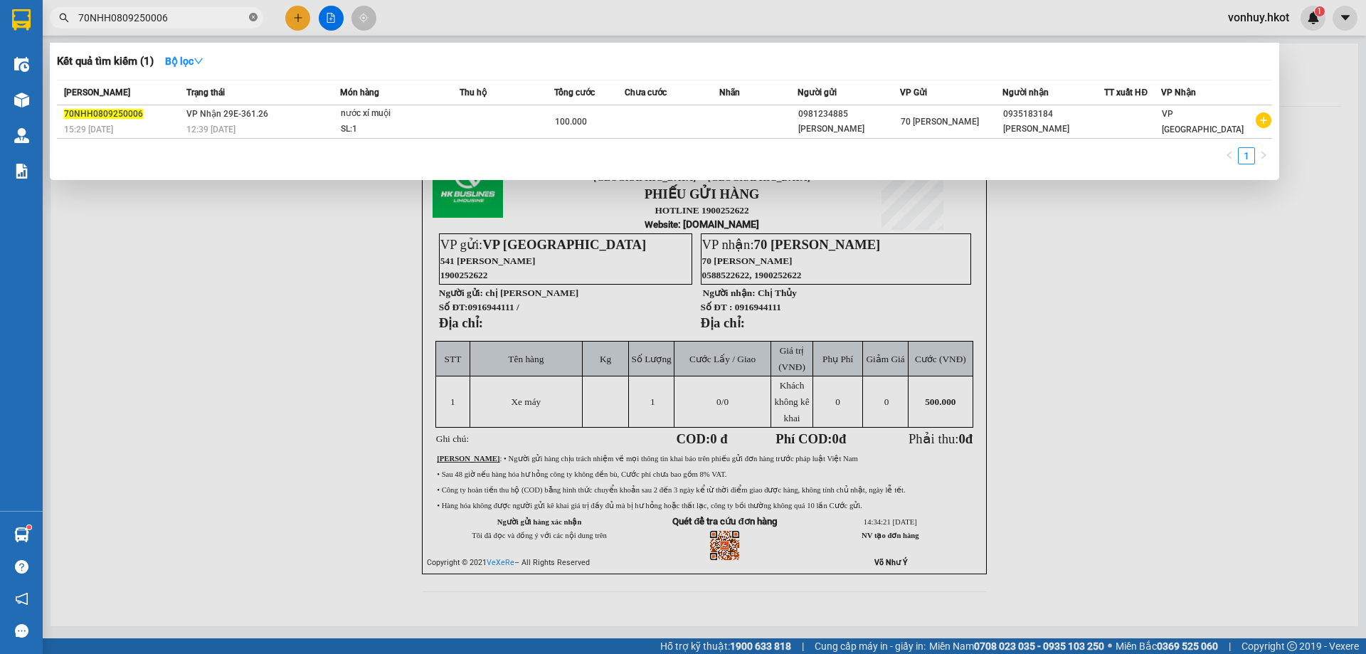
click at [252, 13] on span at bounding box center [253, 18] width 9 height 14
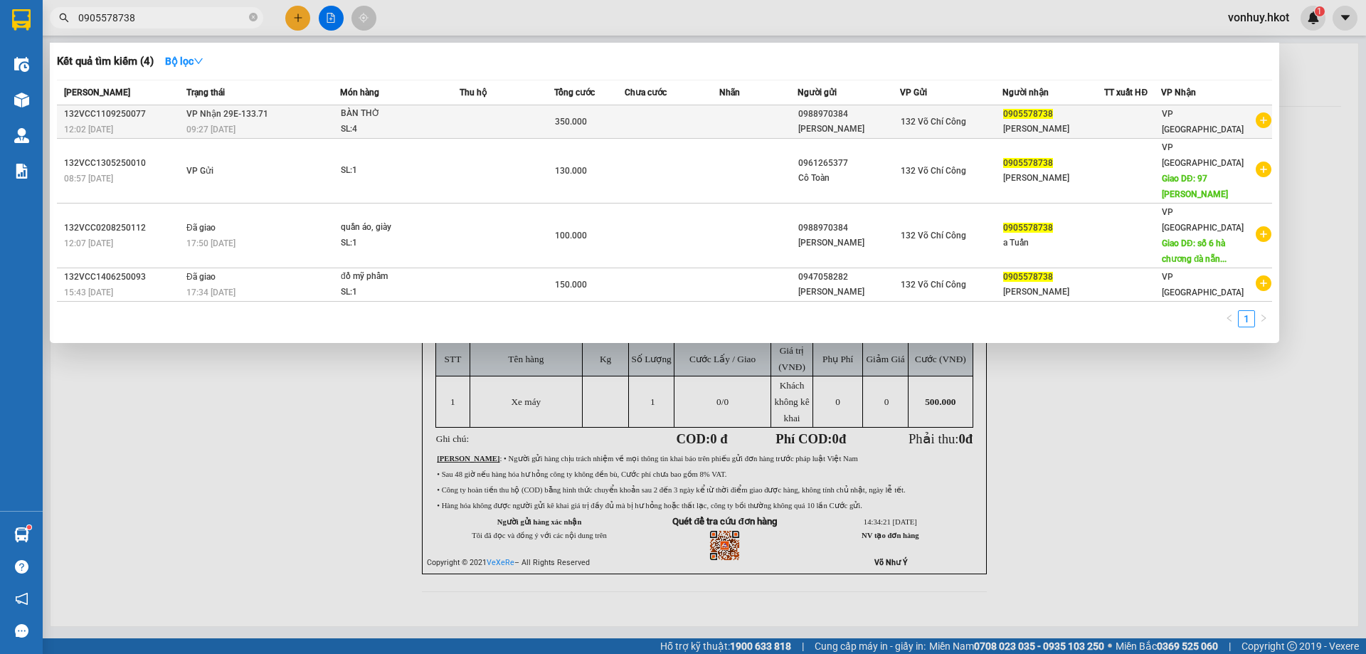
type input "0905578738"
click at [1033, 123] on div "[PERSON_NAME]" at bounding box center [1054, 129] width 101 height 15
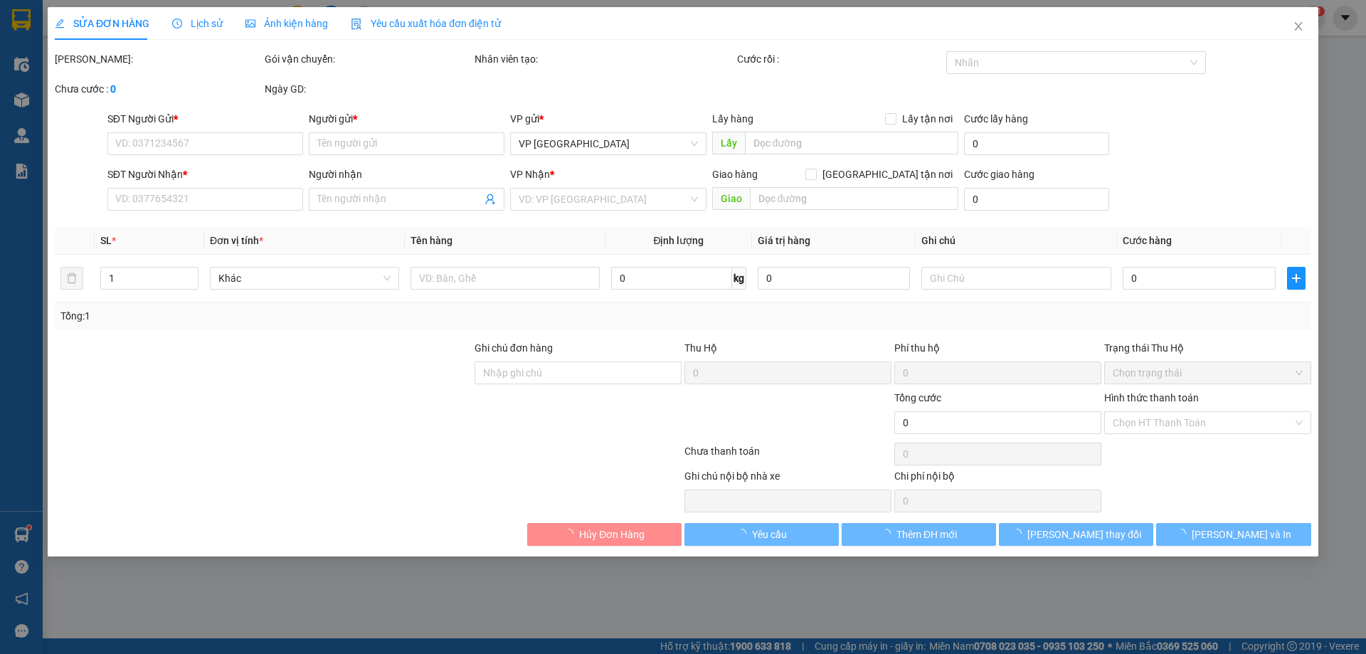
type input "0988970384"
type input "[PERSON_NAME]"
type input "0905578738"
type input "[PERSON_NAME]"
type input "350.000"
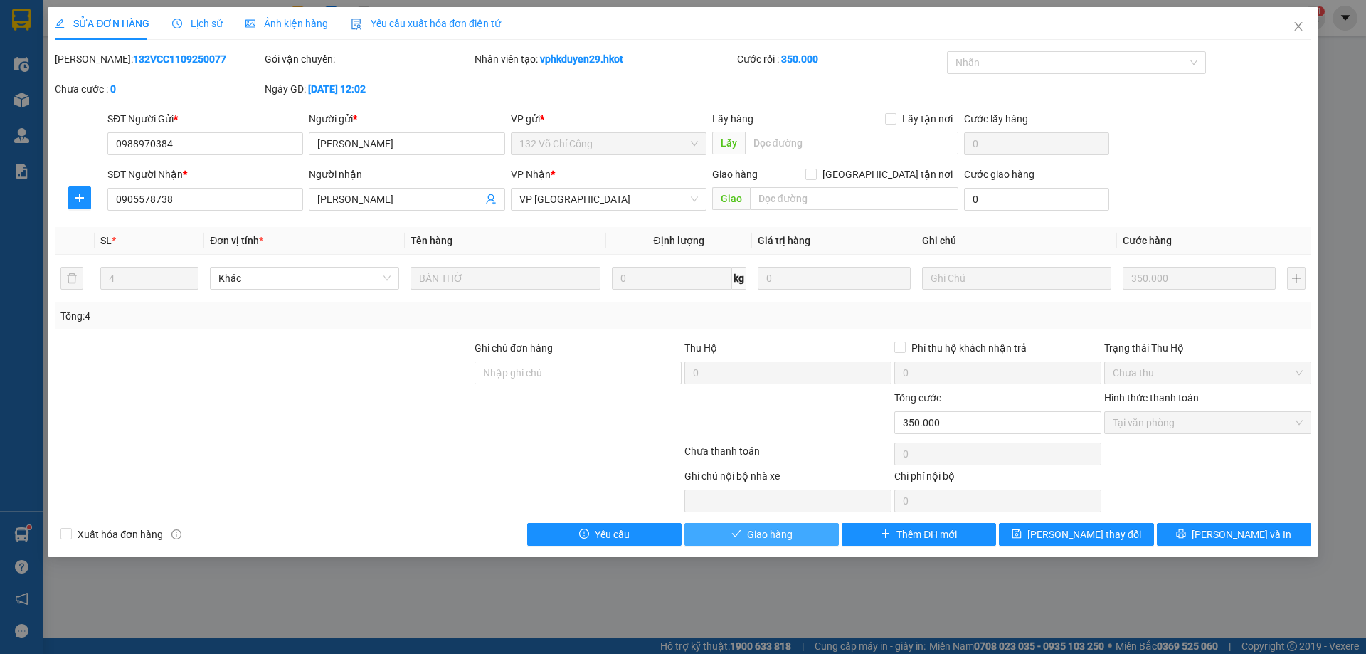
click at [786, 537] on span "Giao hàng" at bounding box center [770, 535] width 46 height 16
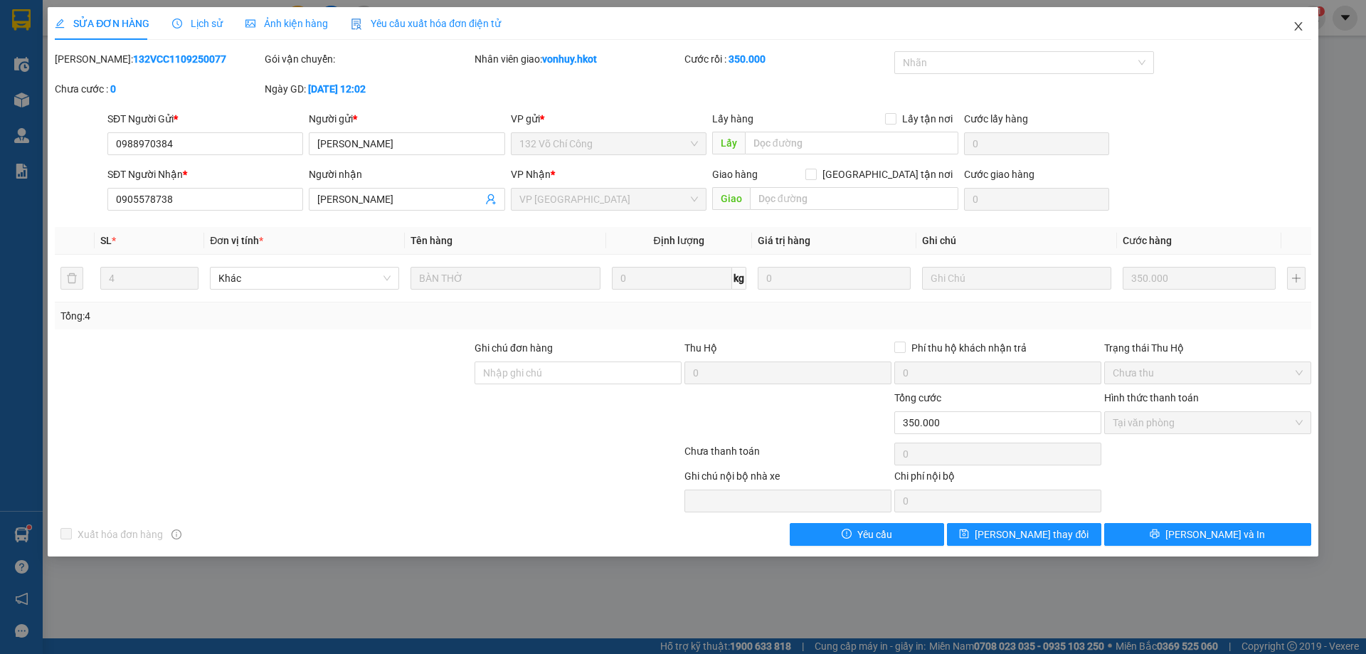
click at [1305, 28] on span "Close" at bounding box center [1299, 27] width 40 height 40
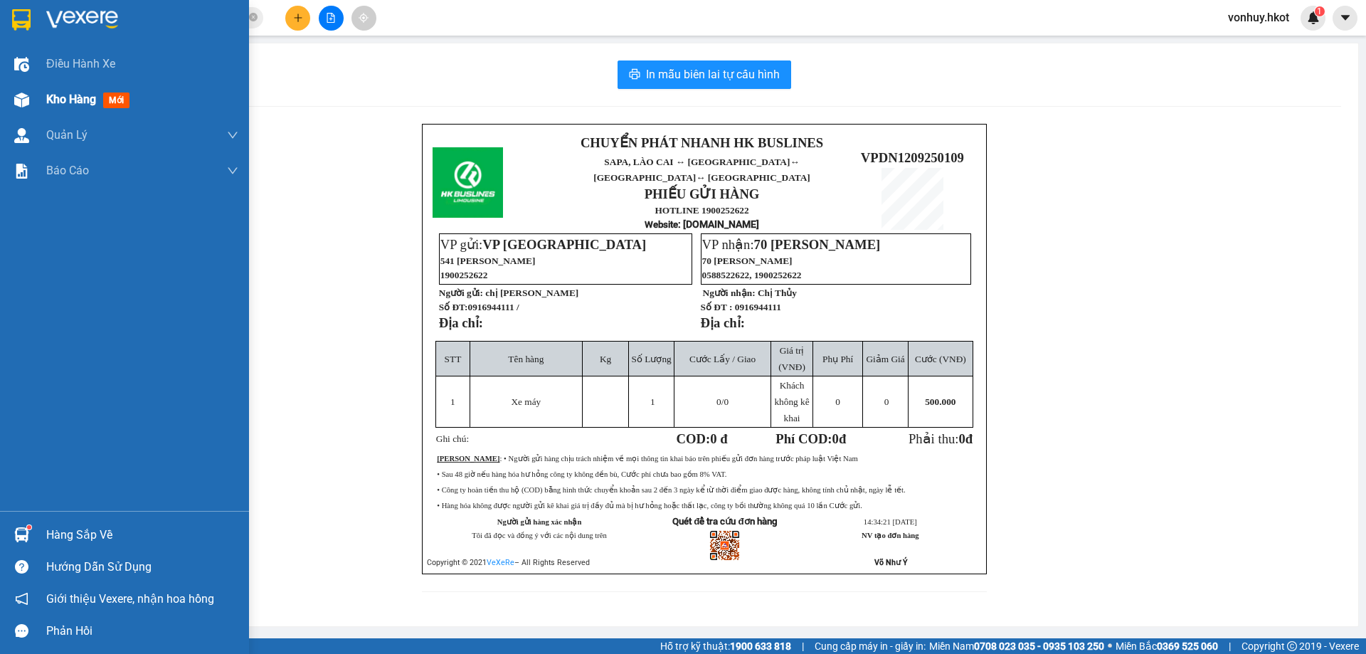
click at [58, 96] on span "Kho hàng" at bounding box center [71, 100] width 50 height 14
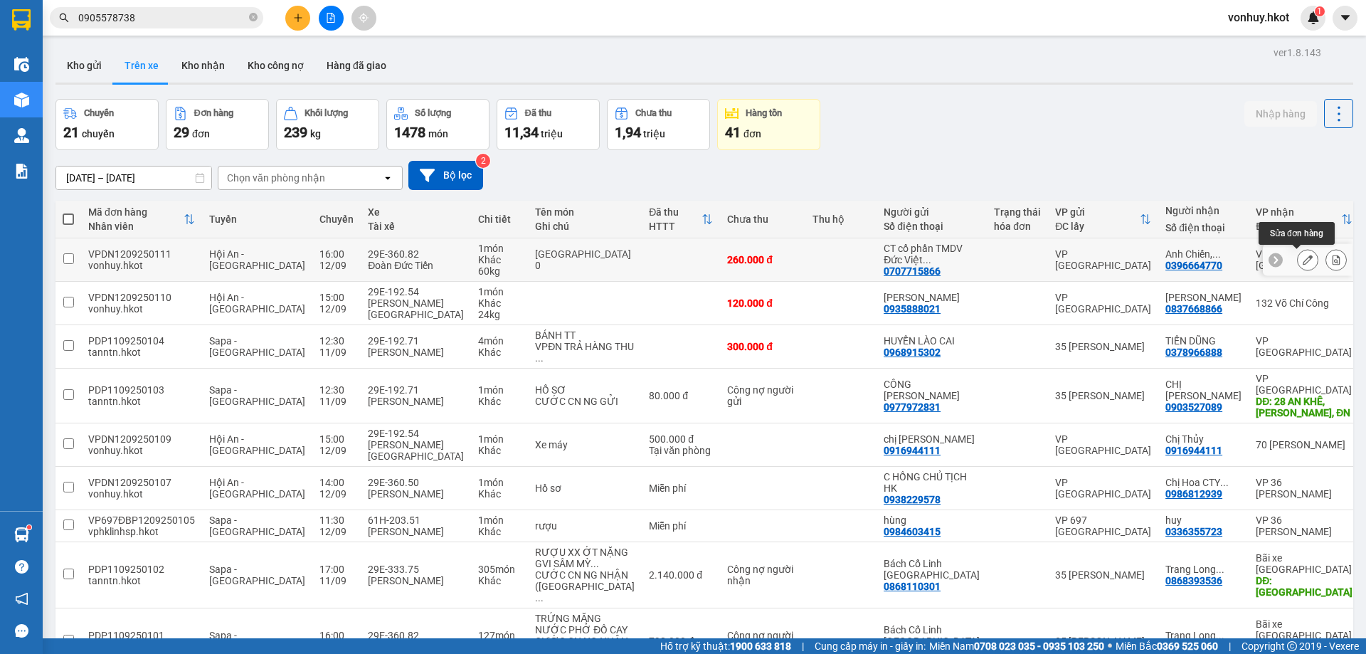
click at [1302, 261] on button at bounding box center [1308, 260] width 20 height 25
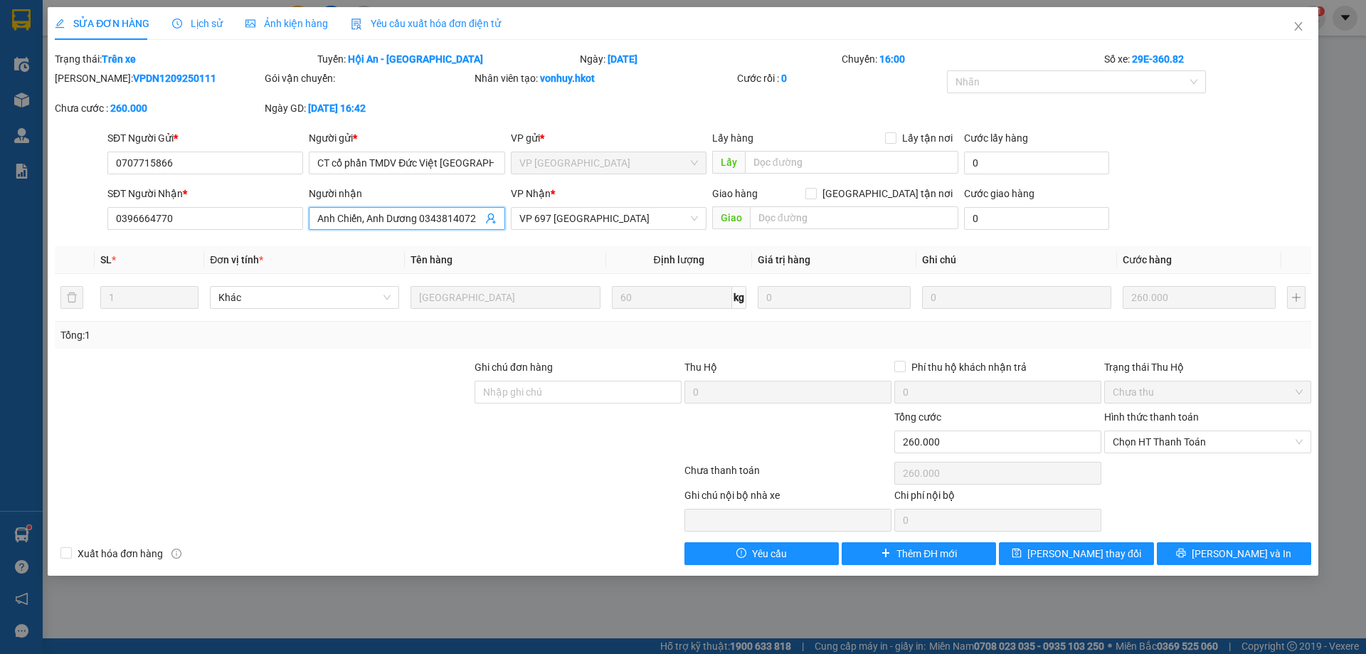
click at [416, 219] on input "Anh Chiến, Anh Dương 0343814072" at bounding box center [399, 219] width 164 height 16
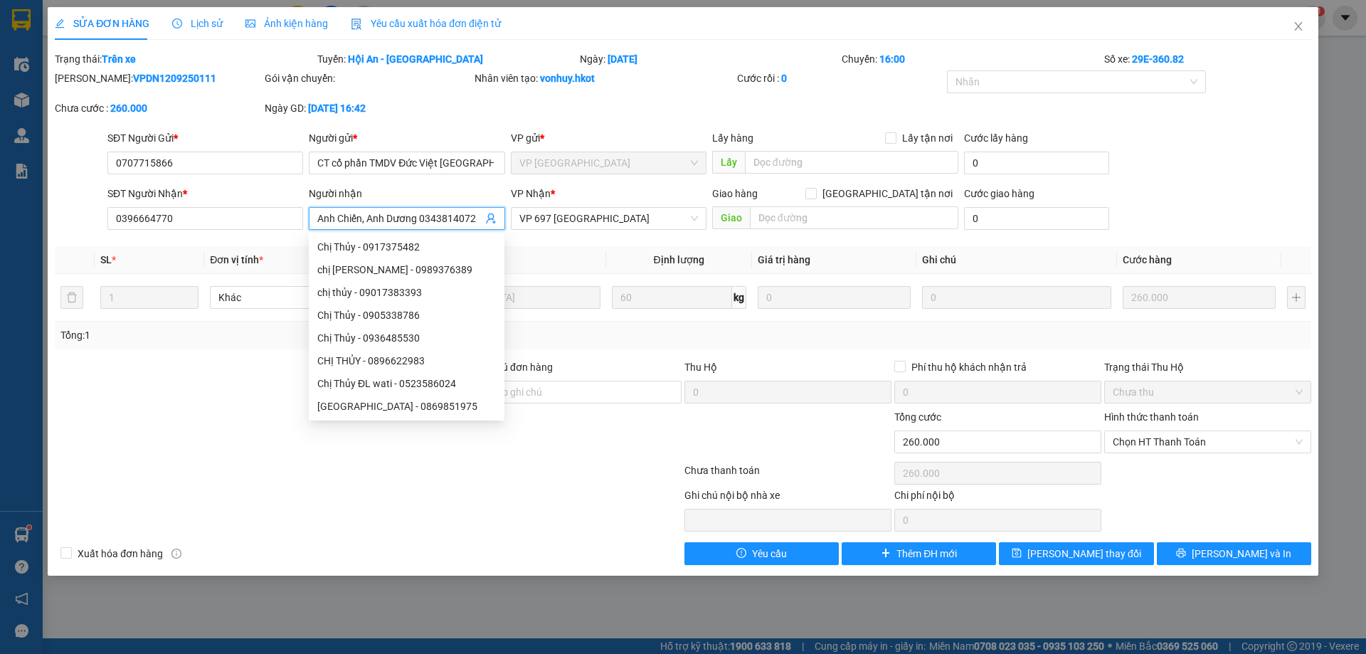
drag, startPoint x: 478, startPoint y: 220, endPoint x: 293, endPoint y: 233, distance: 184.8
click at [293, 233] on div "SĐT Người Nhận * 0396664770 Người nhận Anh Chiến, Anh Dương 0343814072 VP Nhận …" at bounding box center [710, 211] width 1210 height 50
type input "Chiến"
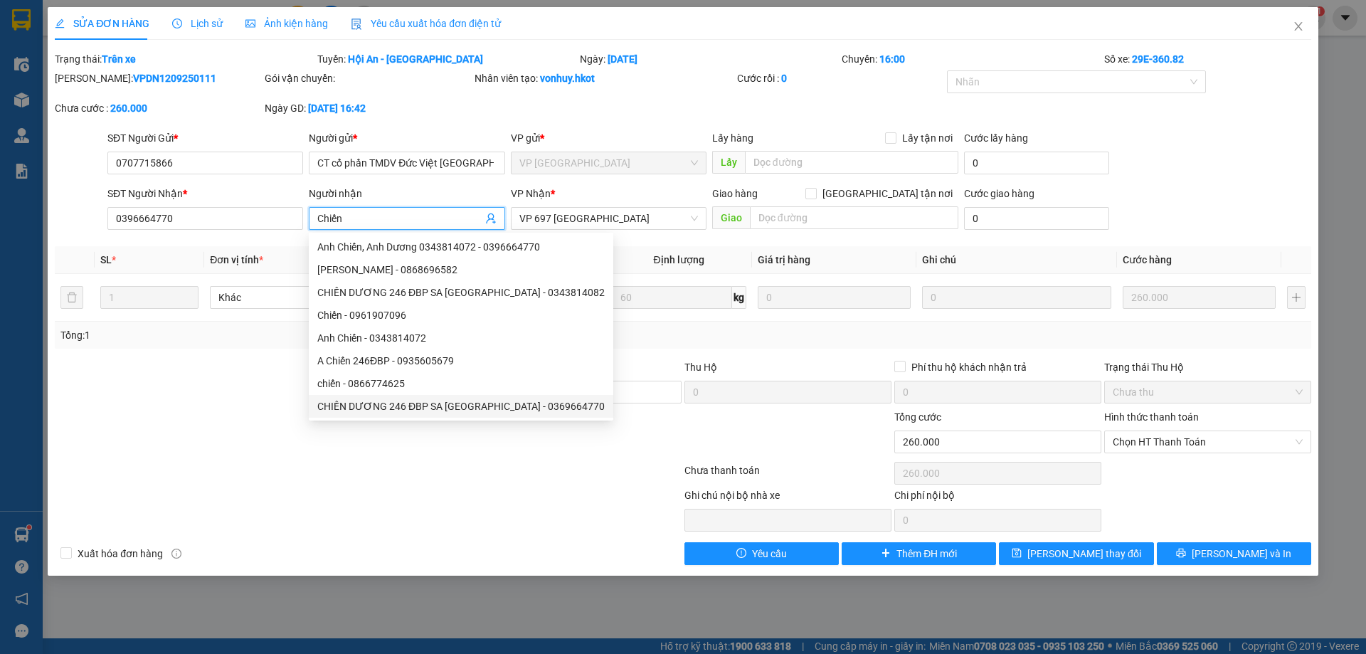
click at [401, 403] on div "CHIẾN DƯƠNG 246 ĐBP SA [GEOGRAPHIC_DATA] - 0369664770" at bounding box center [461, 407] width 288 height 16
type input "0369664770"
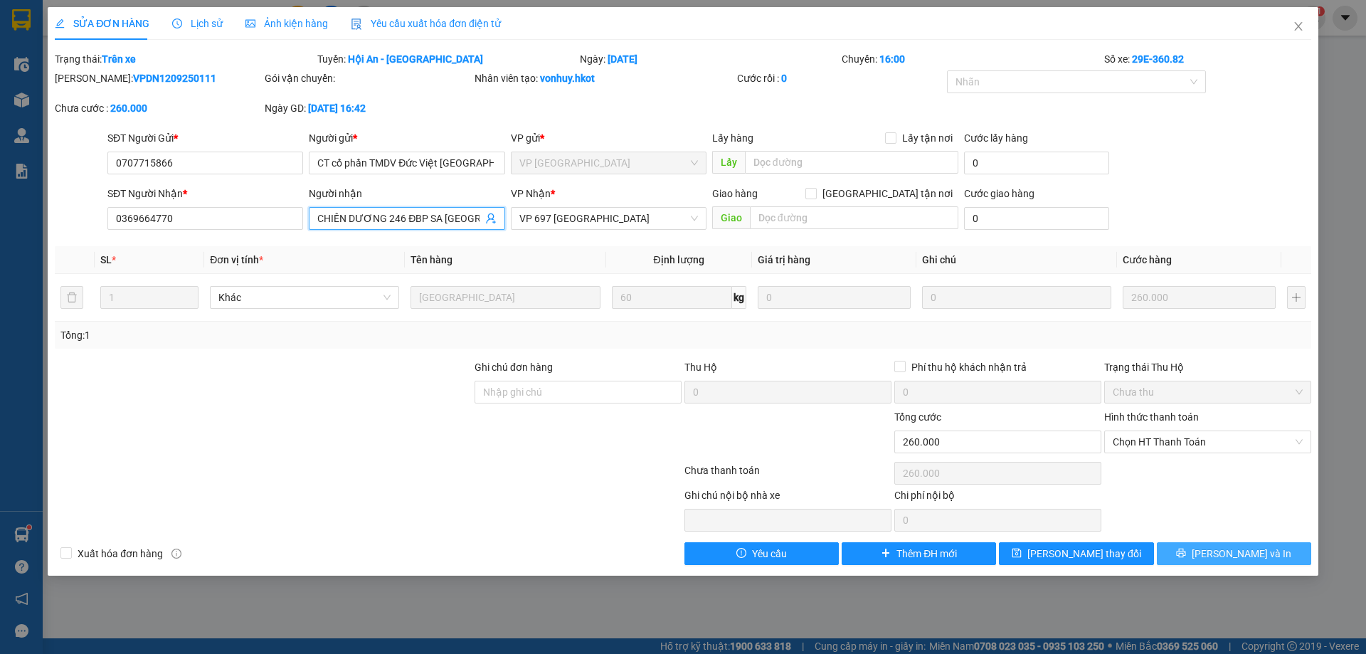
type input "CHIẾN DƯƠNG 246 ĐBP SA [GEOGRAPHIC_DATA]"
click at [1253, 556] on span "[PERSON_NAME] và In" at bounding box center [1242, 554] width 100 height 16
